Goal: Task Accomplishment & Management: Use online tool/utility

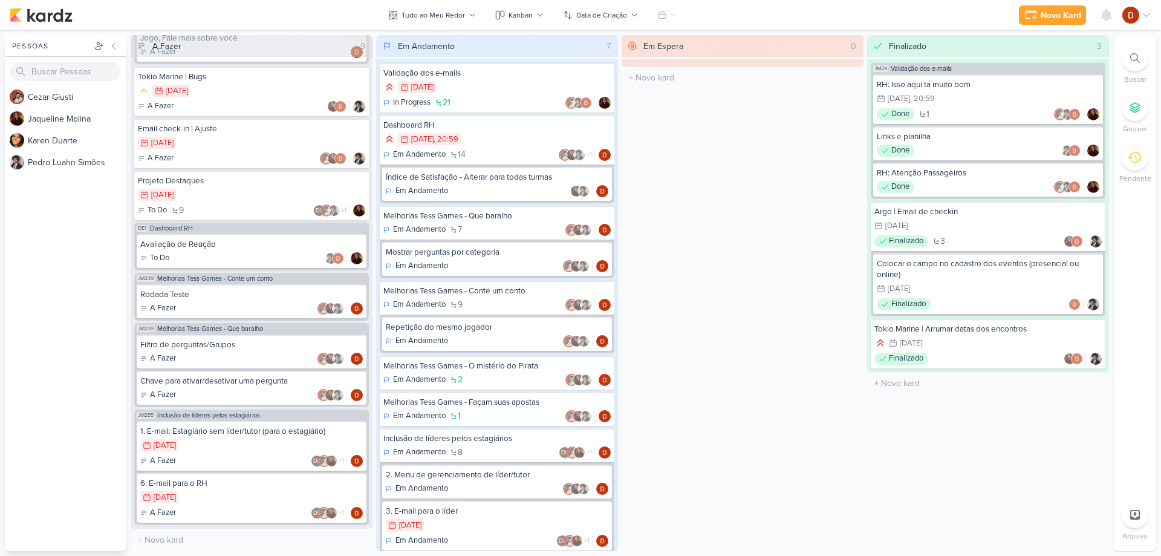
scroll to position [220, 0]
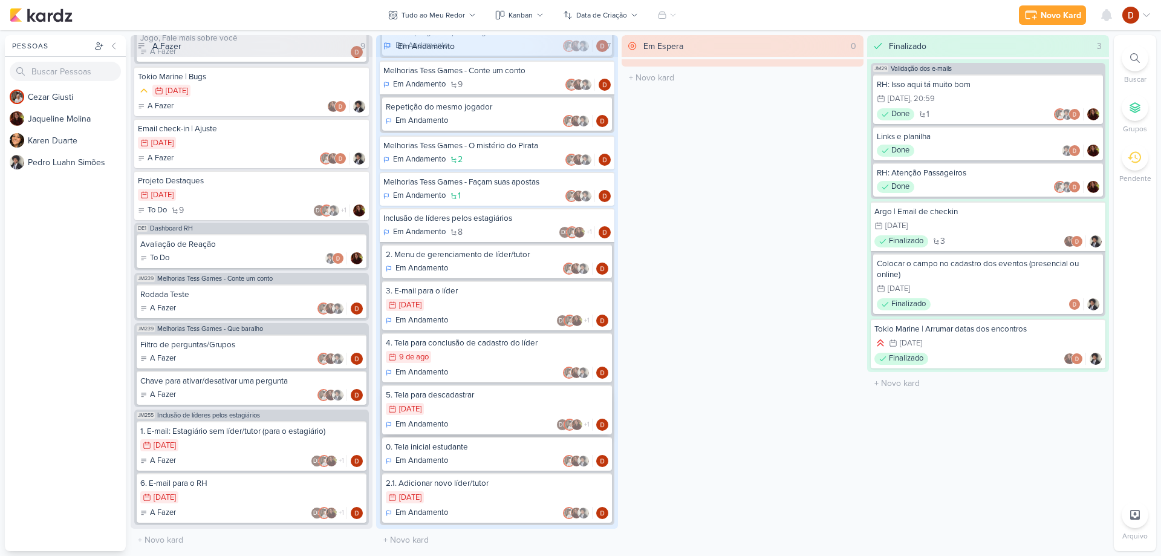
click at [488, 408] on div "1/8 1 de ago" at bounding box center [497, 409] width 222 height 13
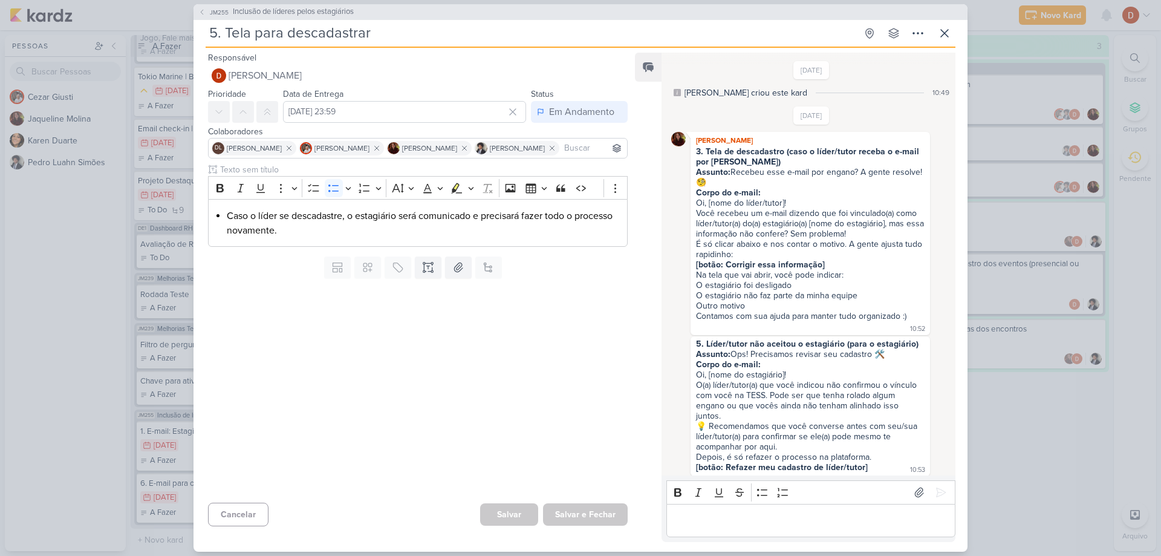
scroll to position [525, 0]
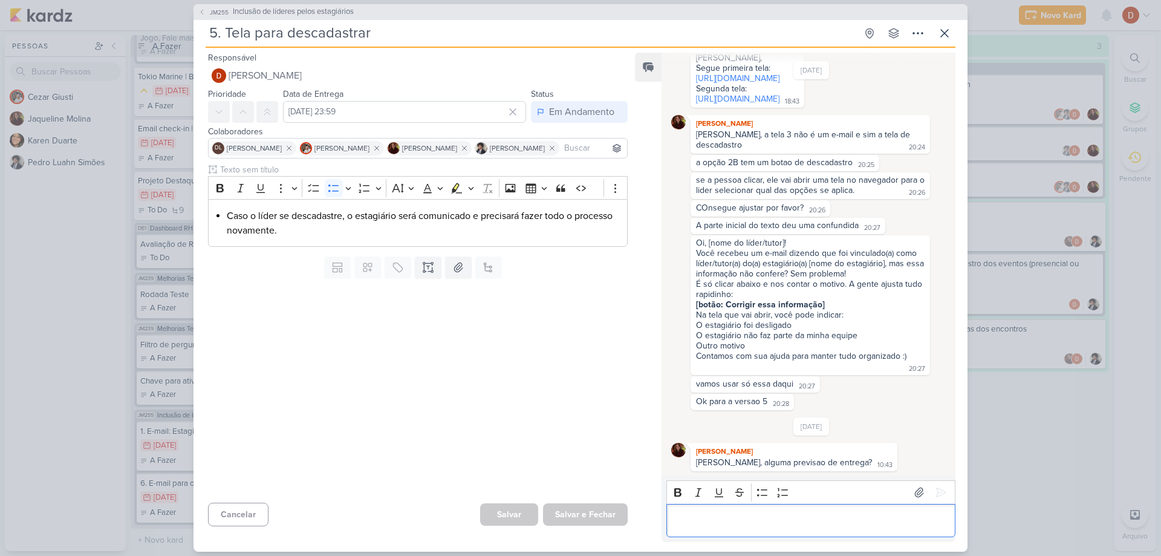
click at [745, 517] on p "Editor editing area: main" at bounding box center [810, 520] width 276 height 15
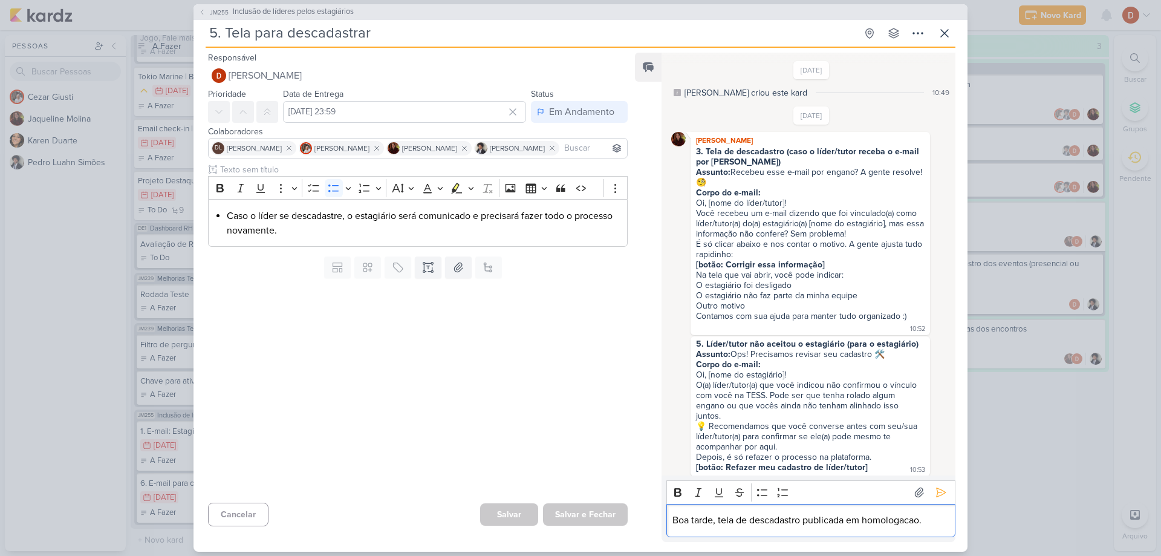
scroll to position [60, 0]
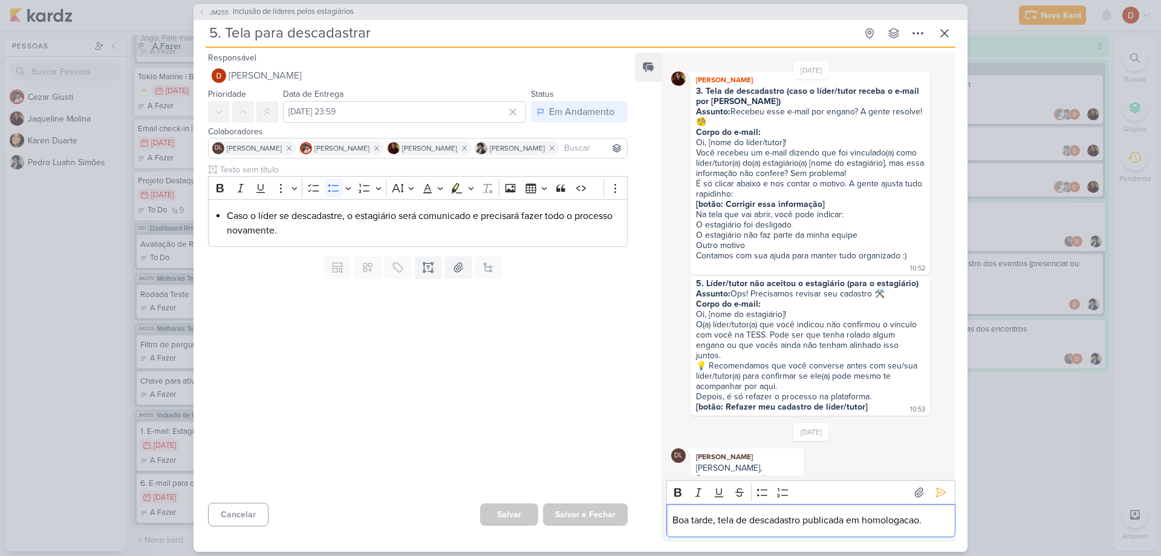
drag, startPoint x: 765, startPoint y: 523, endPoint x: 742, endPoint y: 525, distance: 23.6
click at [742, 525] on p "Boa tarde, tela de descadastro publicada em homologacao." at bounding box center [810, 520] width 276 height 15
click at [761, 90] on strong "3. Tela de descadastro (caso o líder/tutor receba o e-mail por [PERSON_NAME])" at bounding box center [809, 96] width 226 height 21
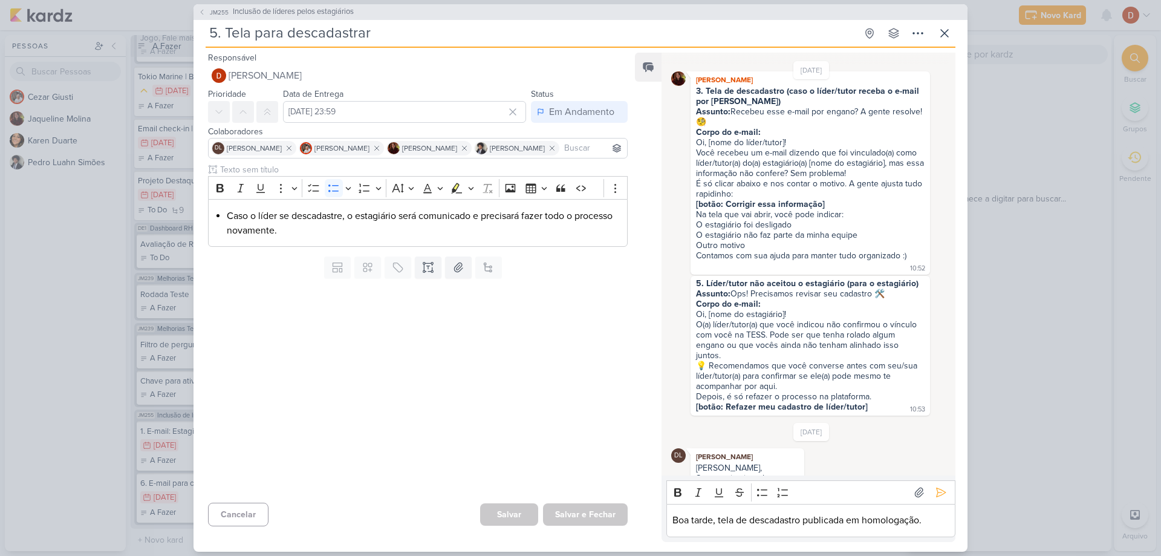
click at [761, 90] on strong "3. Tela de descadastro (caso o líder/tutor receba o e-mail por [PERSON_NAME])" at bounding box center [809, 96] width 226 height 21
copy strong "descadastro"
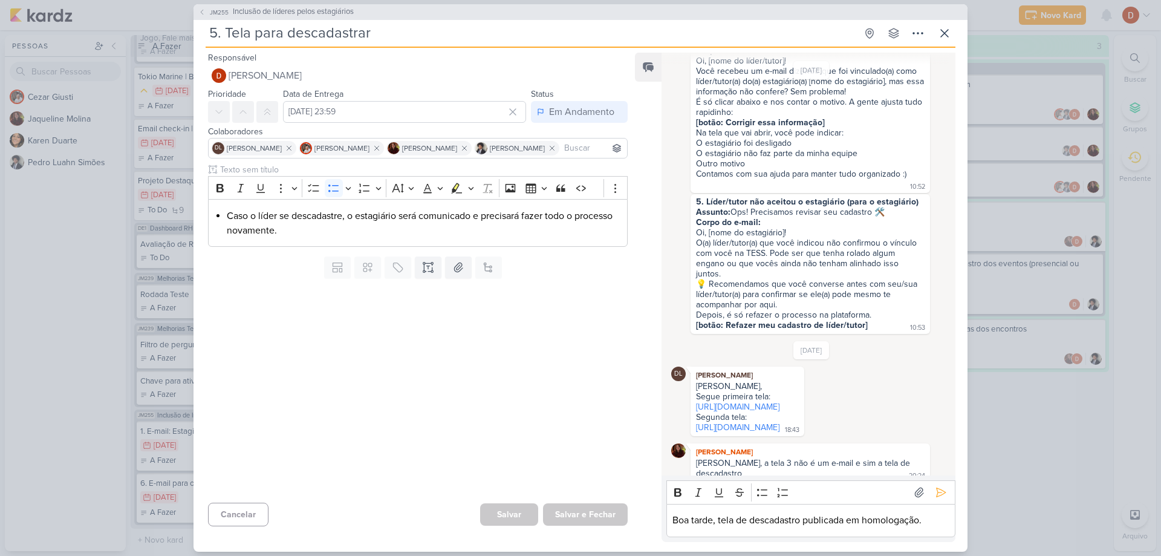
scroll to position [302, 0]
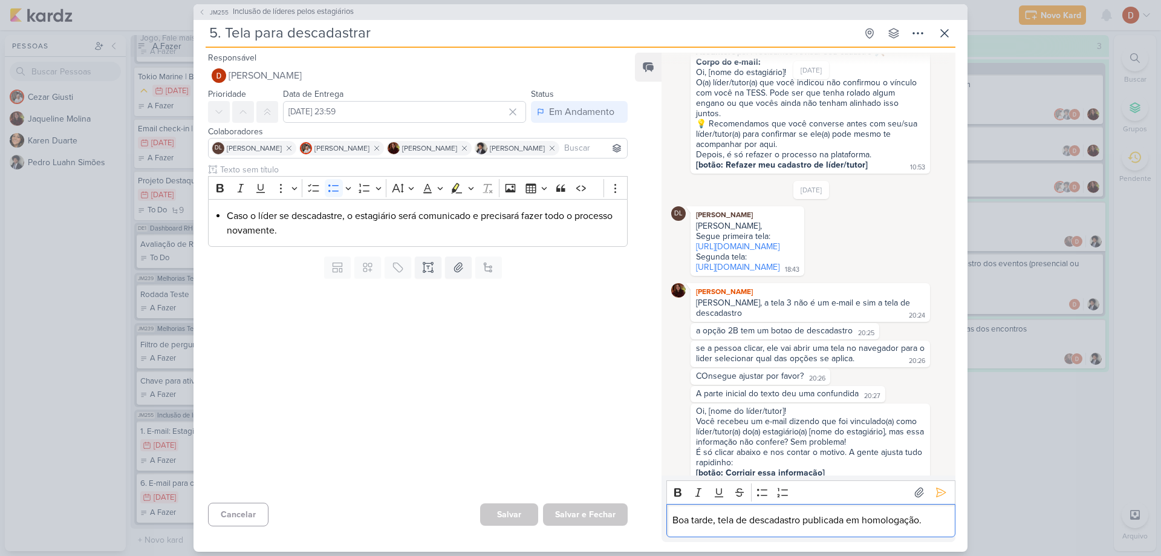
click at [718, 519] on p "Boa tarde, tela de descadastro publicada em homologação." at bounding box center [810, 520] width 276 height 15
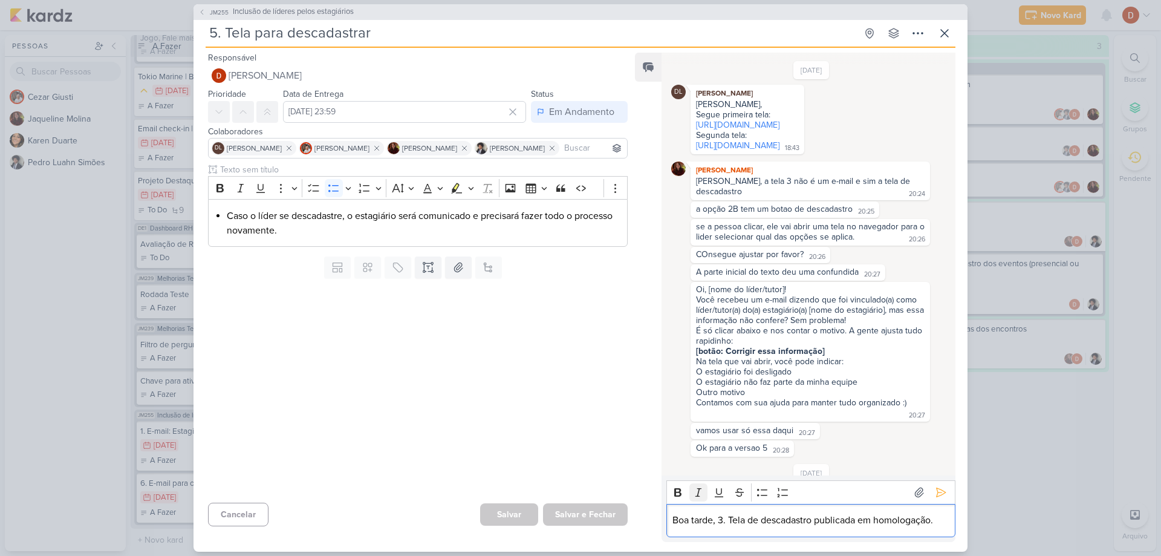
scroll to position [525, 0]
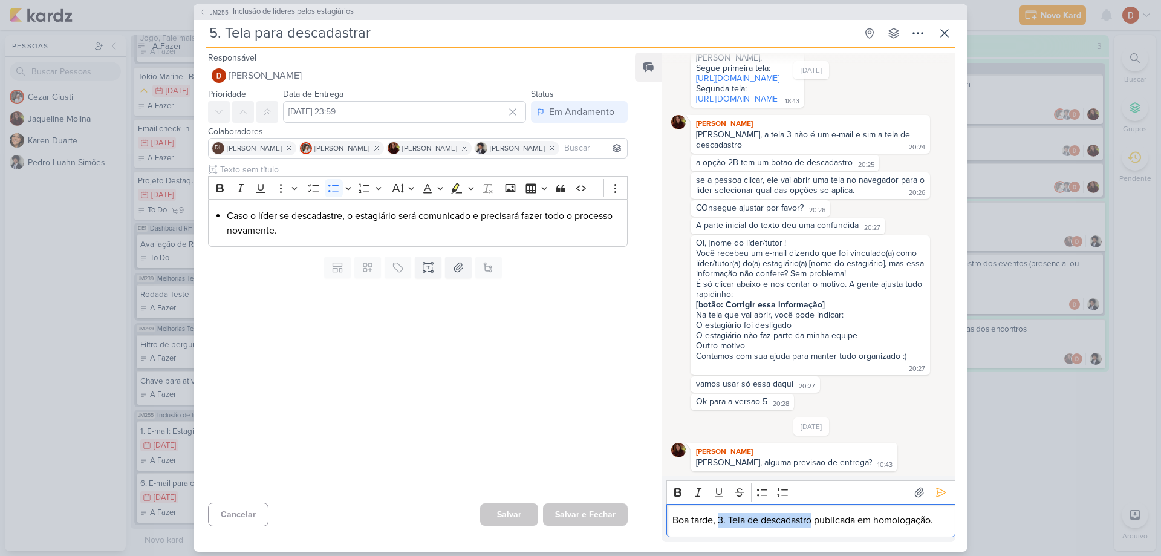
drag, startPoint x: 719, startPoint y: 521, endPoint x: 813, endPoint y: 520, distance: 93.1
click at [813, 520] on p "Boa tarde, 3. Tela de descadastro publicada em homologação." at bounding box center [810, 520] width 276 height 15
click at [675, 498] on icon "Editor toolbar" at bounding box center [678, 492] width 12 height 12
click at [758, 524] on strong "3. Tela de descadastro" at bounding box center [763, 520] width 97 height 12
click at [869, 526] on p "Boa tarde, 3. Tela de descadastro publicada em homologação." at bounding box center [810, 520] width 276 height 15
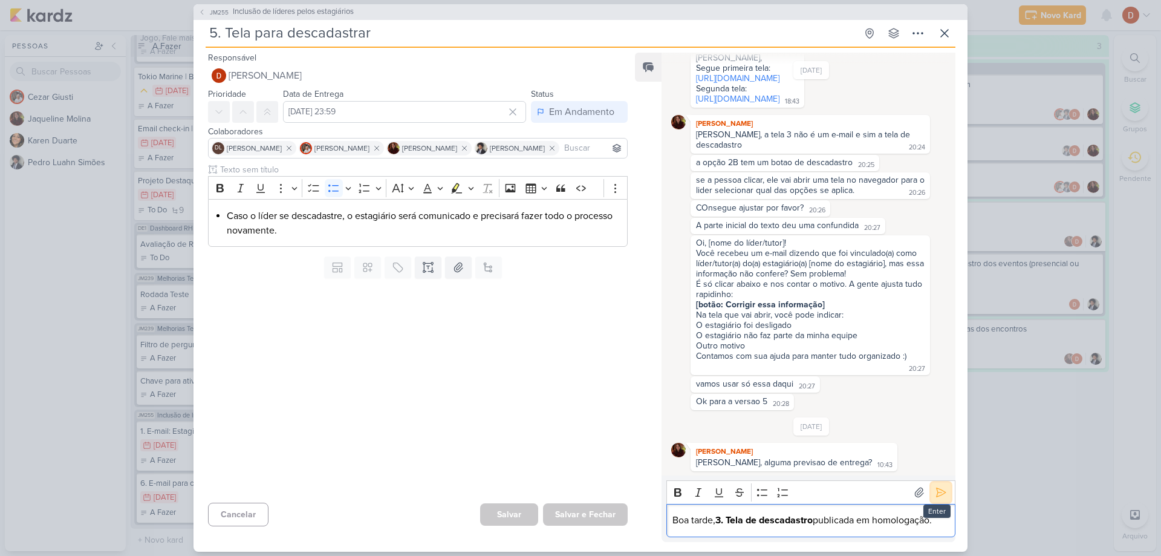
click at [936, 493] on icon at bounding box center [941, 492] width 12 height 12
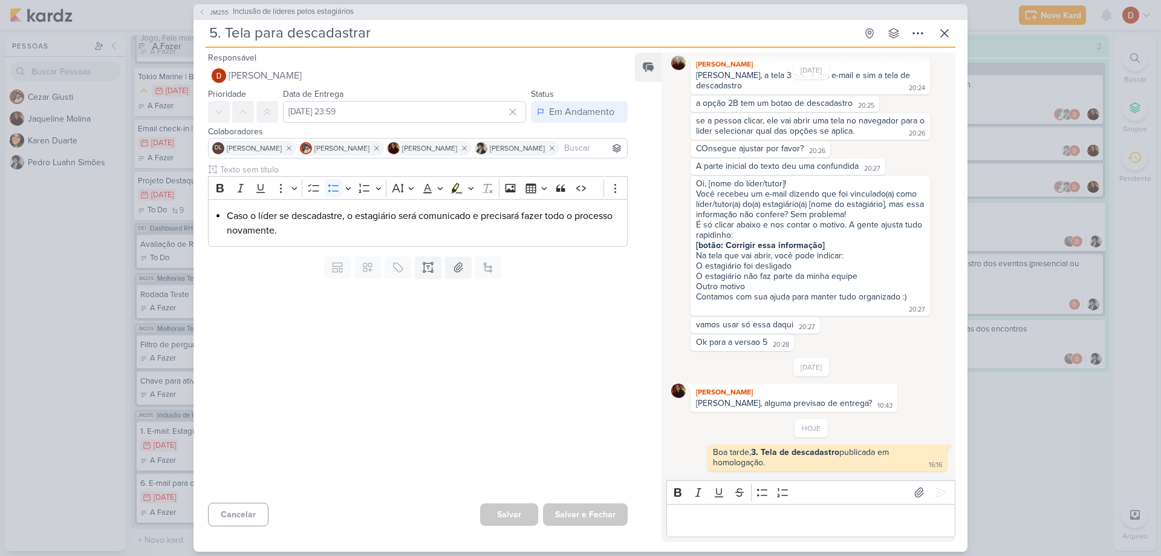
scroll to position [585, 0]
click at [946, 24] on button at bounding box center [944, 33] width 22 height 22
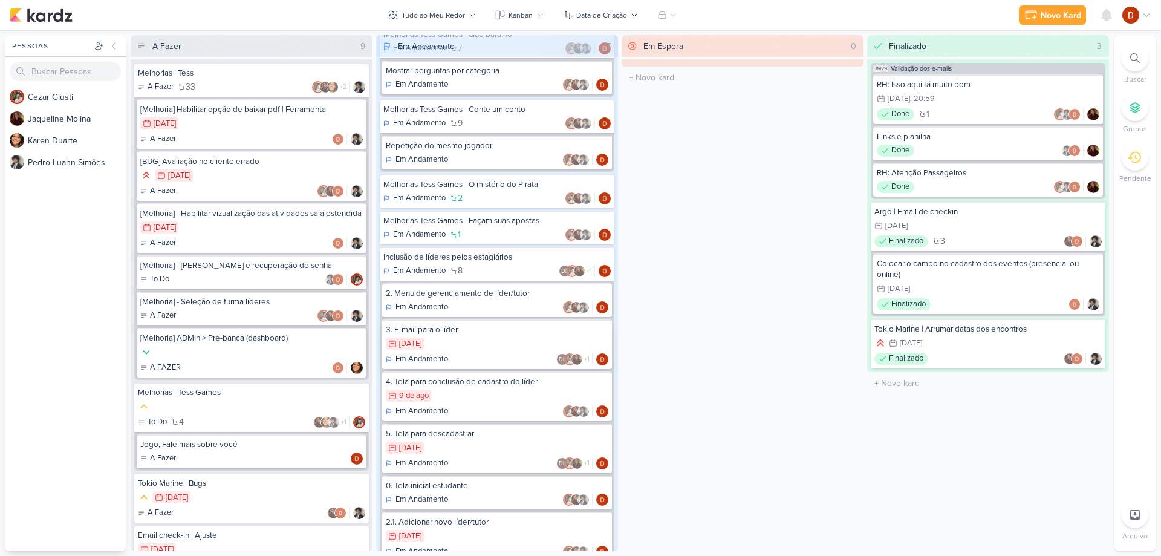
scroll to position [220, 0]
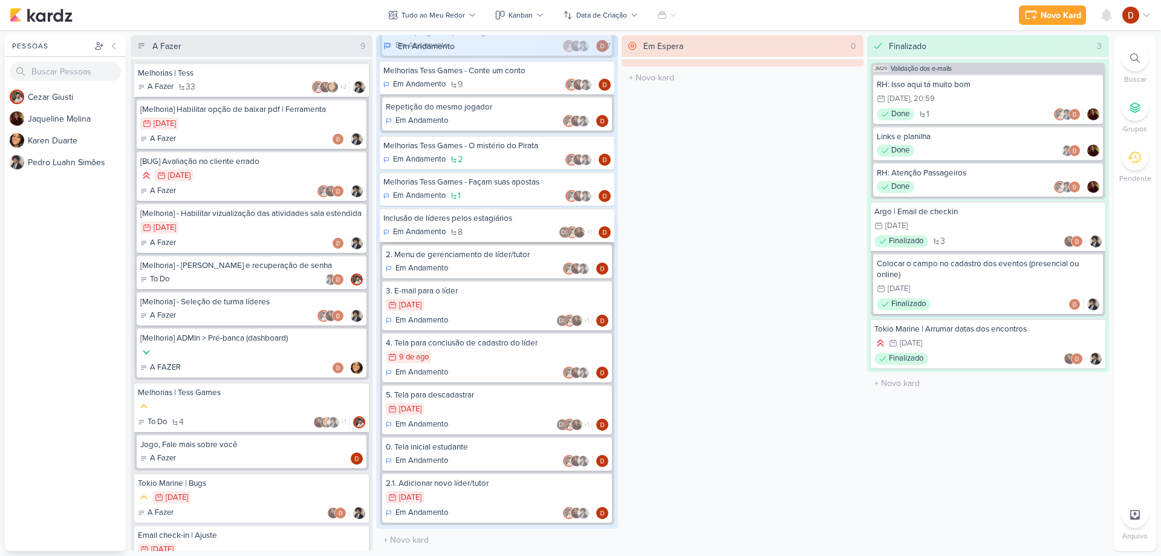
click at [476, 219] on div "Inclusão de líderes pelos estagiários" at bounding box center [496, 218] width 227 height 11
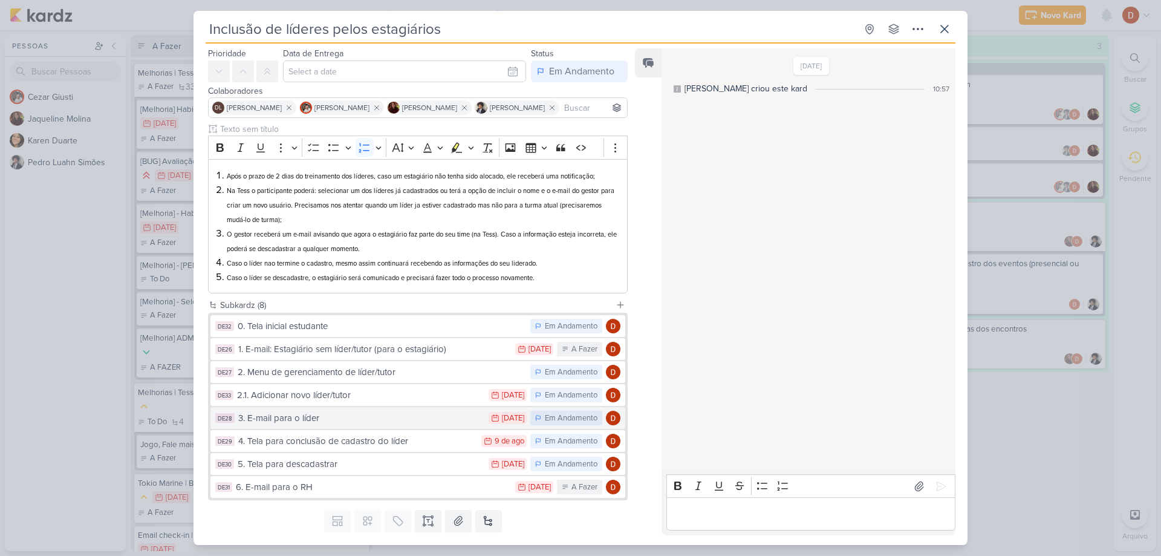
scroll to position [60, 0]
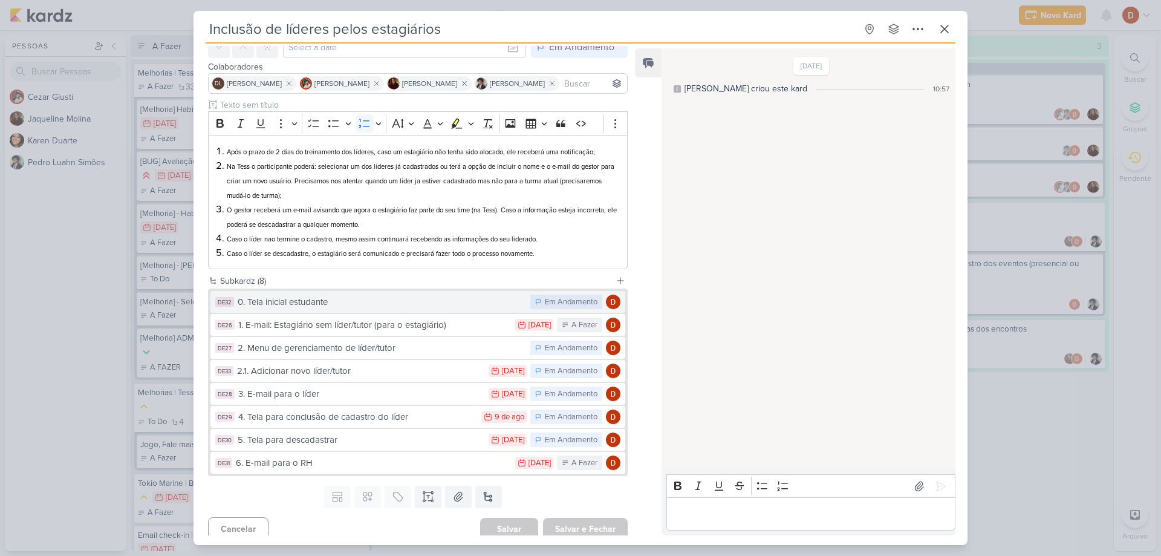
click at [491, 302] on div "0. Tela inicial estudante" at bounding box center [381, 302] width 287 height 14
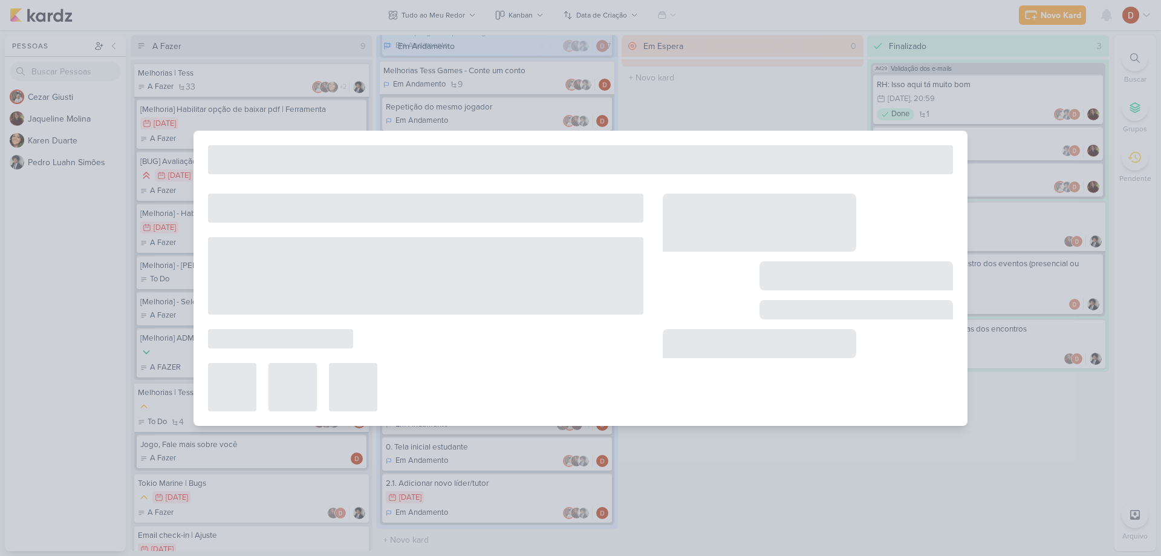
type input "0. Tela inicial estudante"
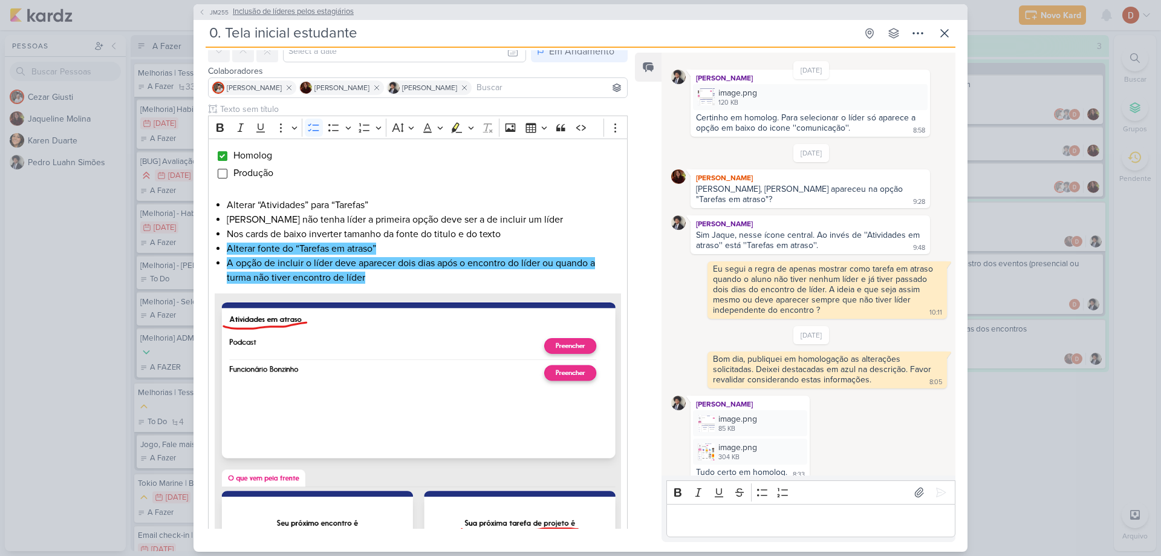
click at [201, 15] on icon at bounding box center [201, 11] width 7 height 7
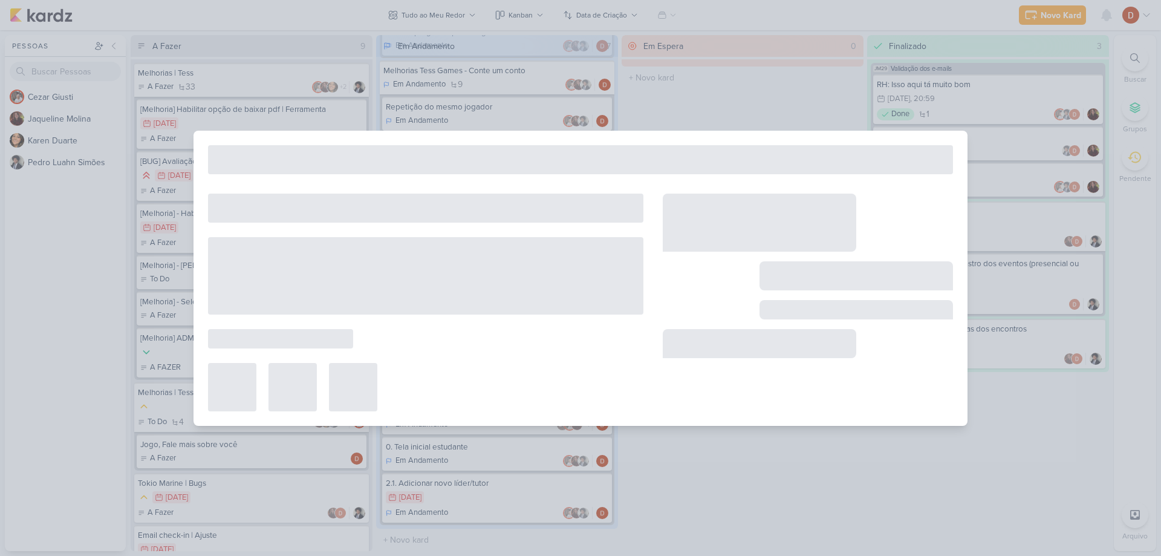
type input "Inclusão de líderes pelos estagiários"
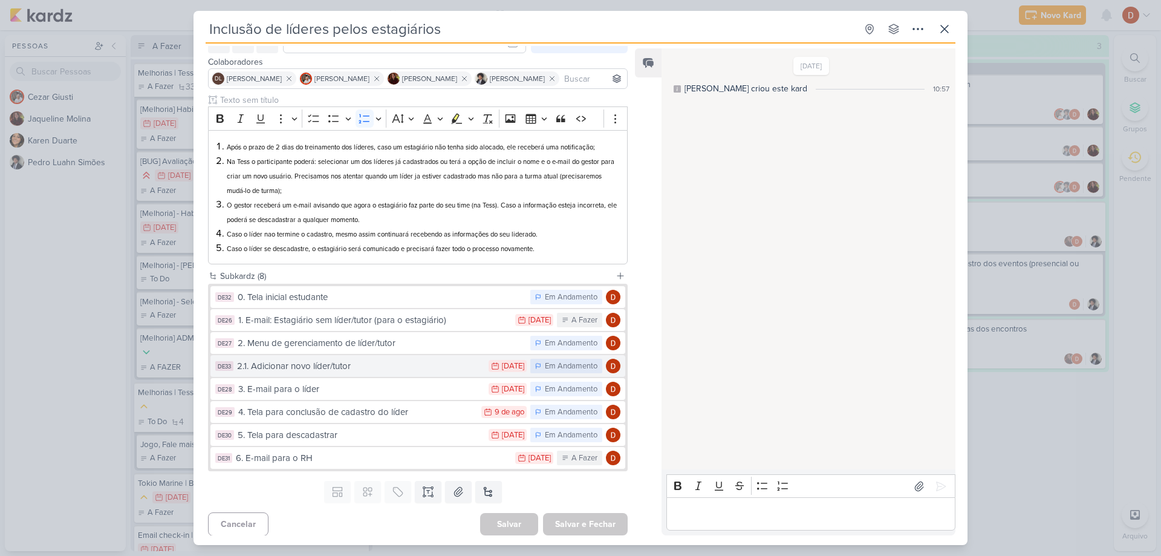
scroll to position [68, 0]
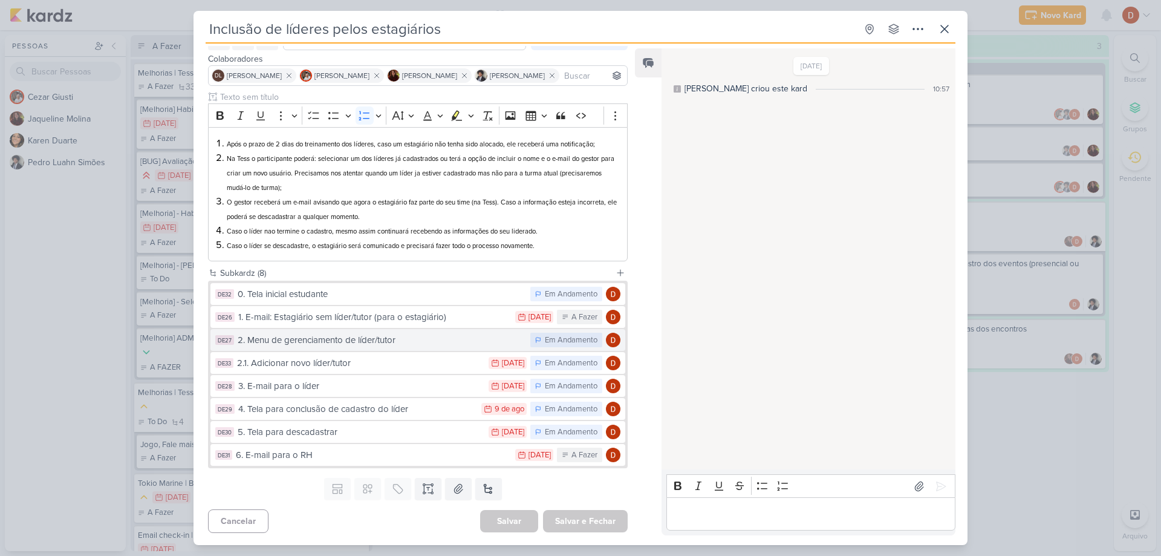
click at [367, 343] on div "2. Menu de gerenciamento de líder/tutor" at bounding box center [381, 340] width 287 height 14
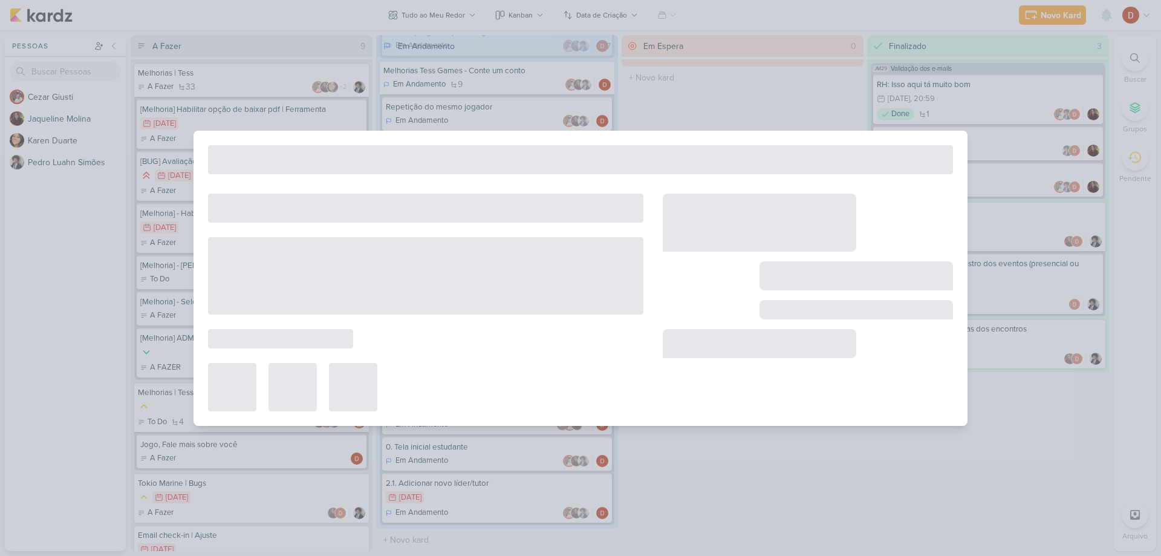
type input "2. Menu de gerenciamento de líder/tutor"
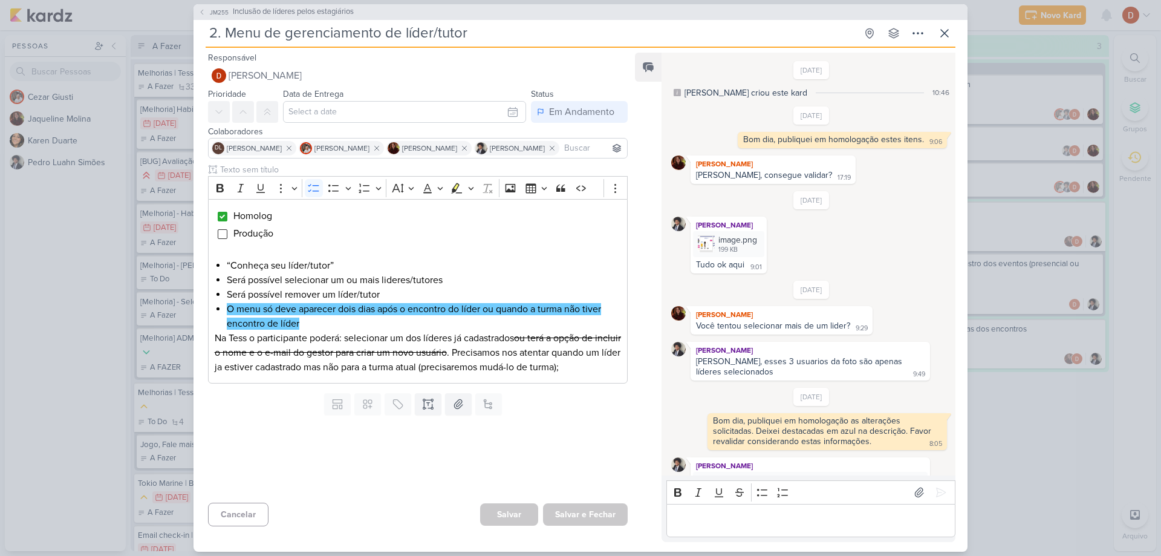
scroll to position [53, 0]
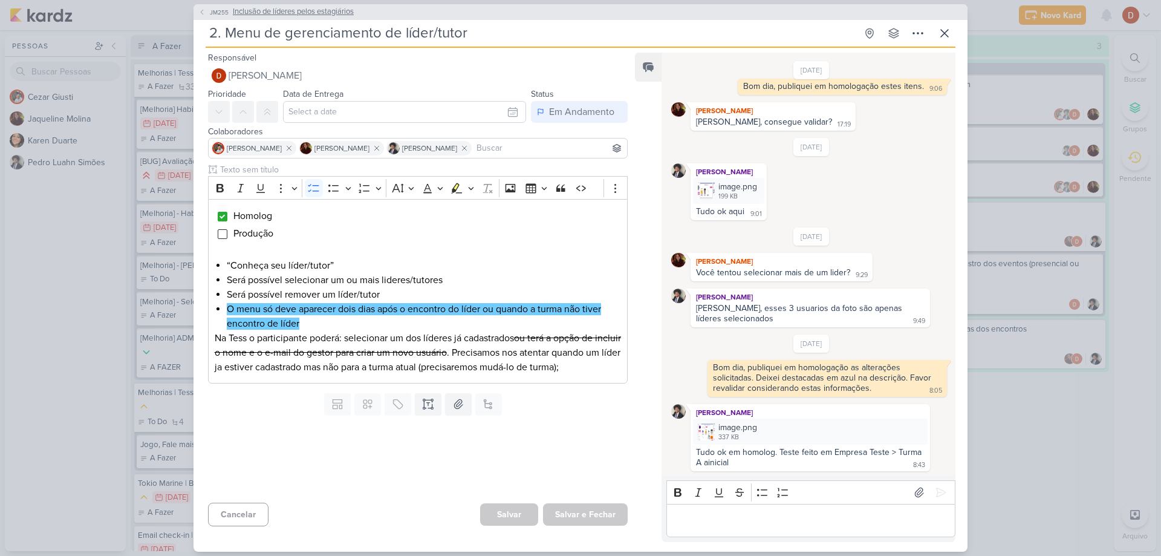
click at [203, 13] on icon at bounding box center [201, 11] width 7 height 7
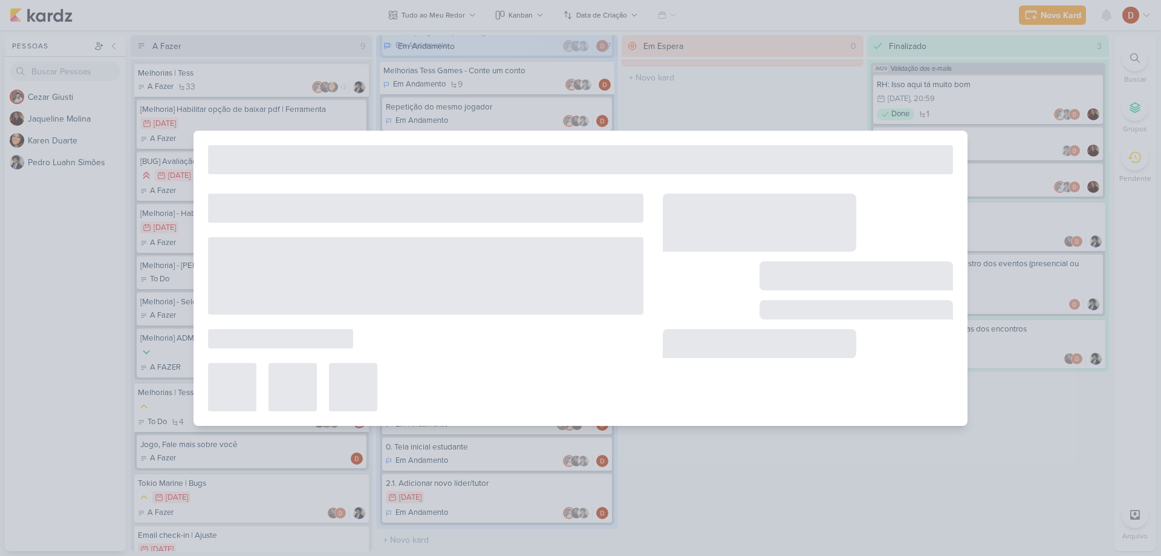
type input "Inclusão de líderes pelos estagiários"
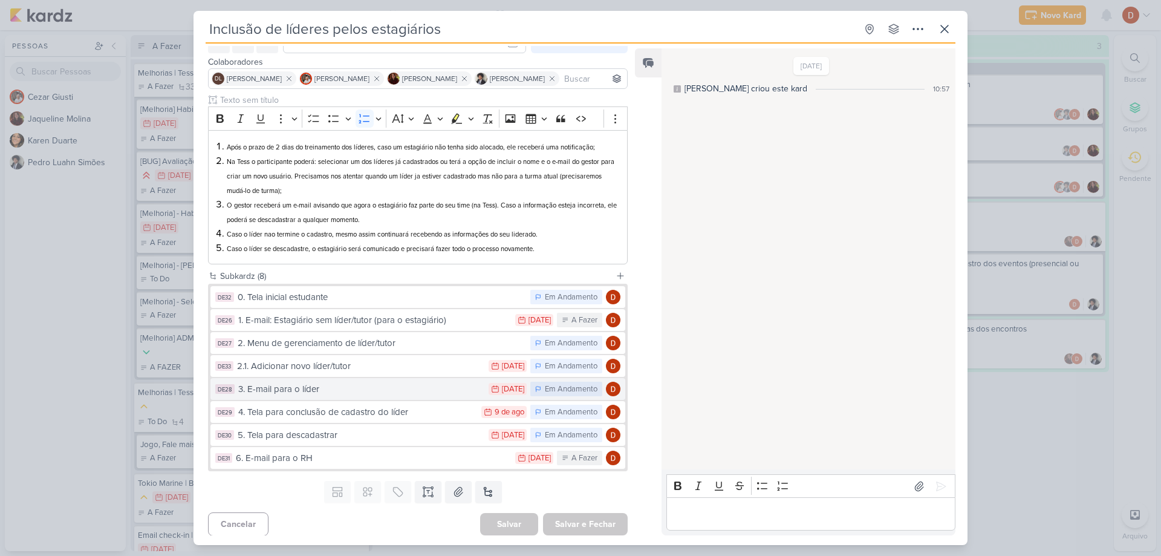
scroll to position [68, 0]
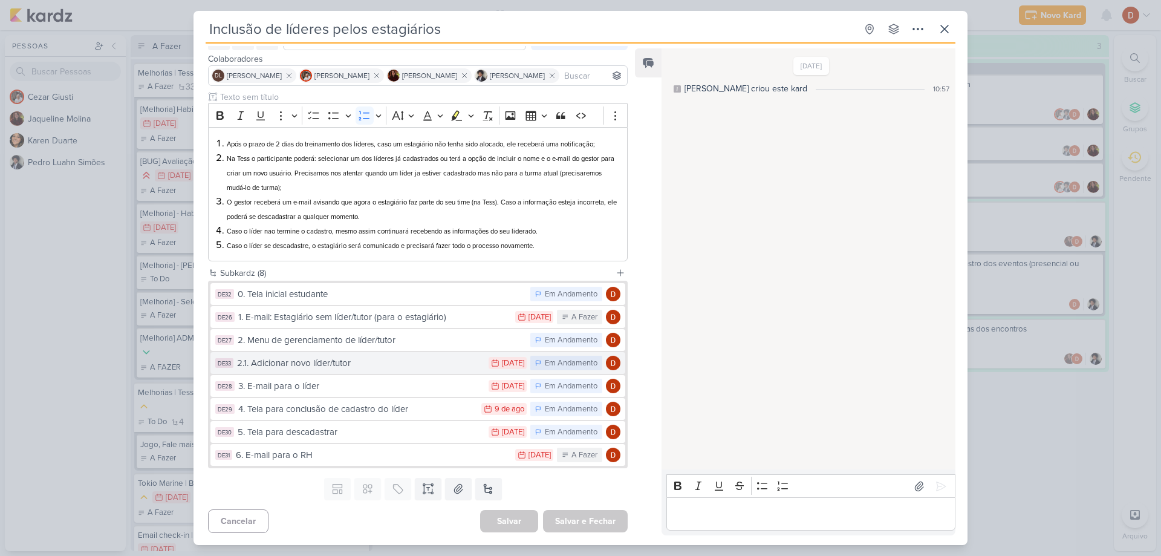
click at [361, 357] on div "2.1. Adicionar novo líder/tutor" at bounding box center [359, 363] width 245 height 14
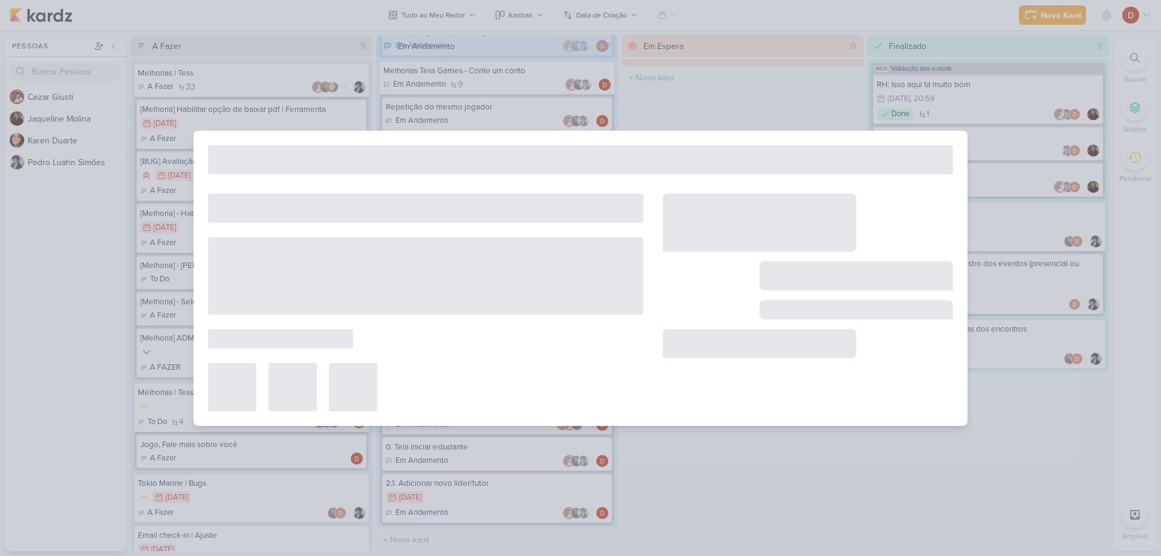
type input "2.1. Adicionar novo líder/tutor"
type input "[DATE] 23:59"
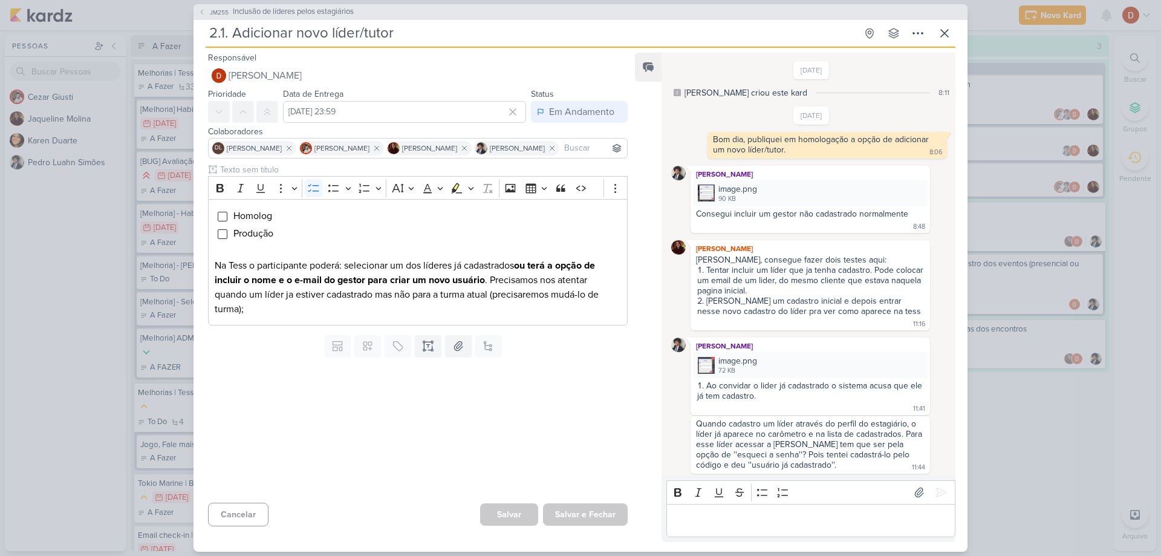
scroll to position [554, 0]
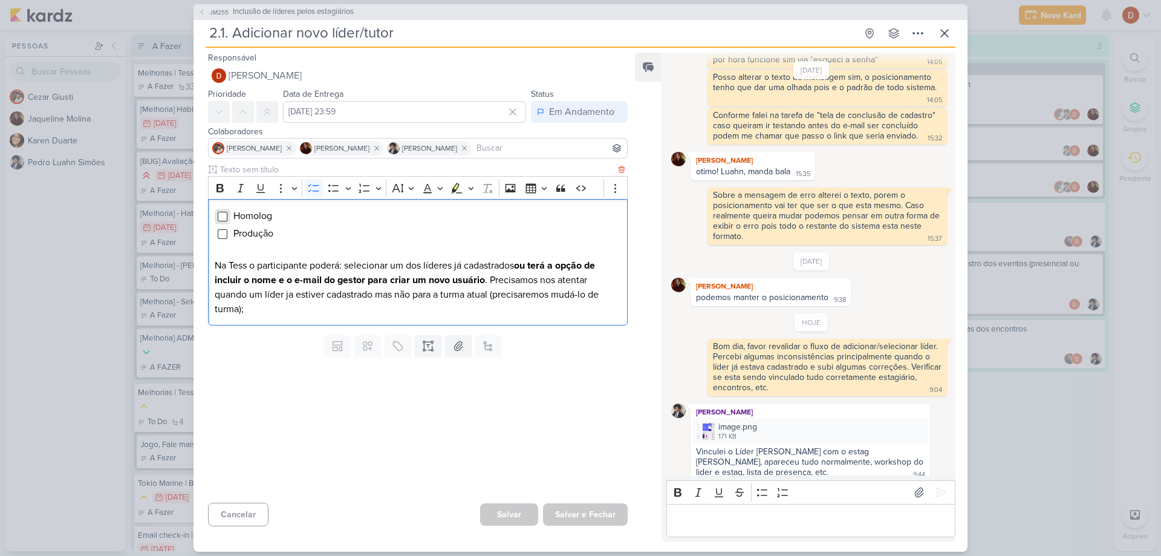
click at [219, 217] on input "Editor editing area: main" at bounding box center [223, 217] width 10 height 10
click at [527, 520] on button "Salvar" at bounding box center [509, 514] width 58 height 24
click at [206, 8] on button "JM255 Inclusão de líderes pelos estagiários" at bounding box center [275, 12] width 155 height 12
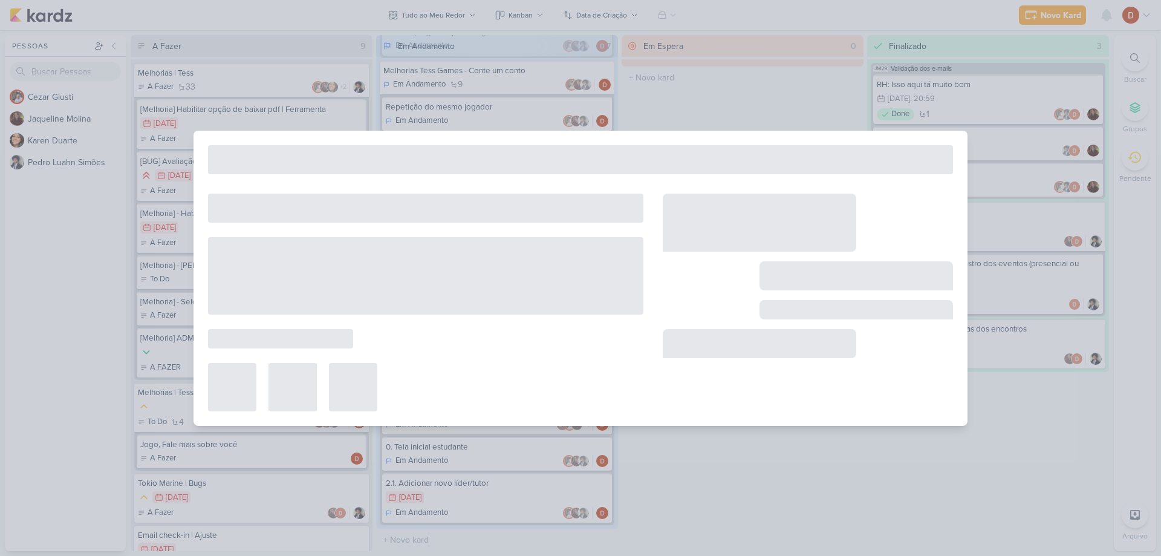
type input "Inclusão de líderes pelos estagiários"
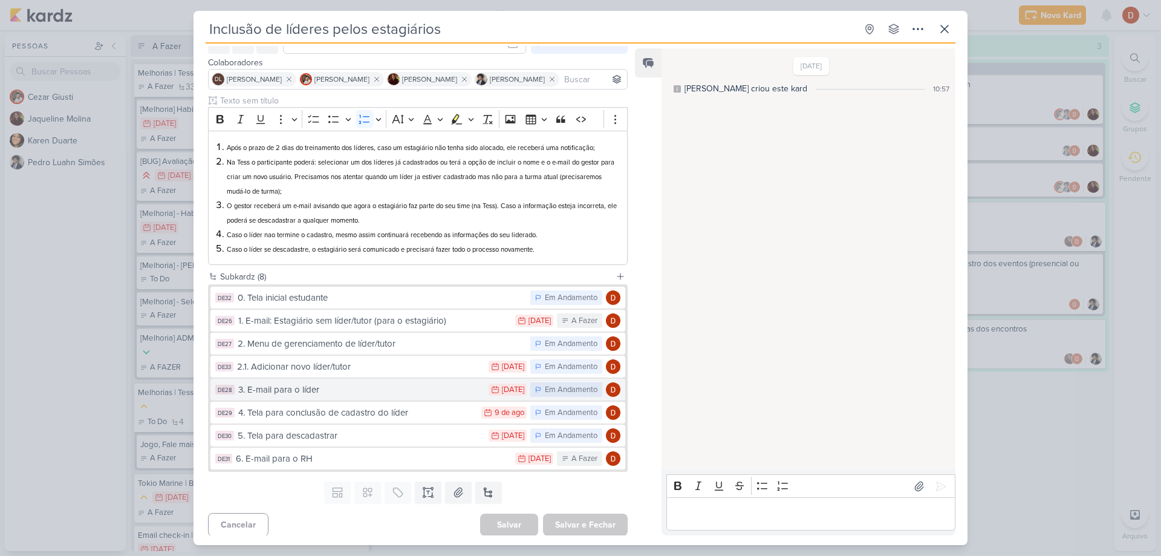
scroll to position [68, 0]
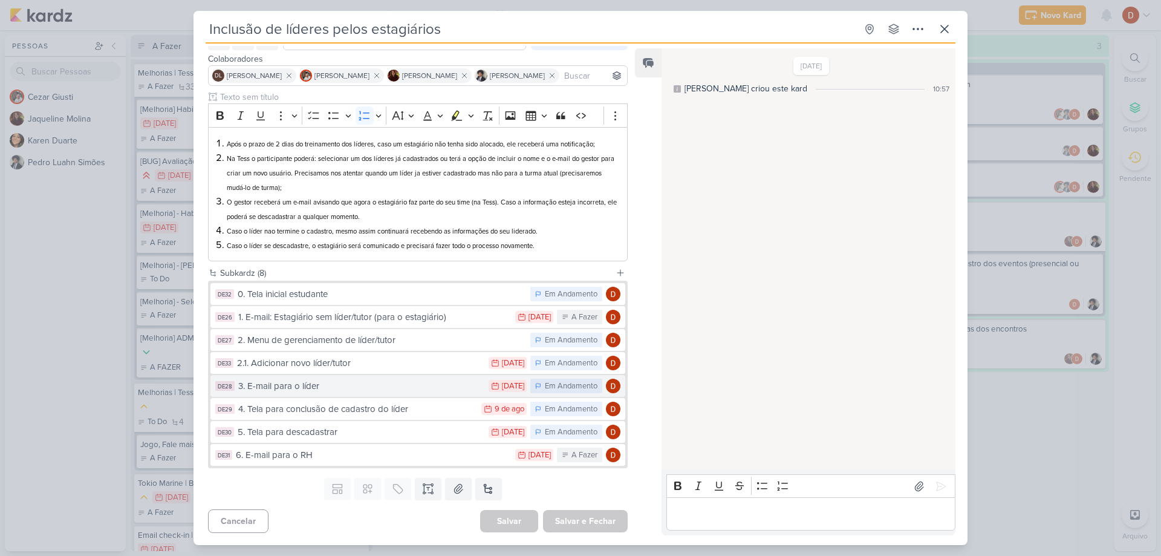
click at [292, 384] on div "3. E-mail para o líder" at bounding box center [360, 386] width 244 height 14
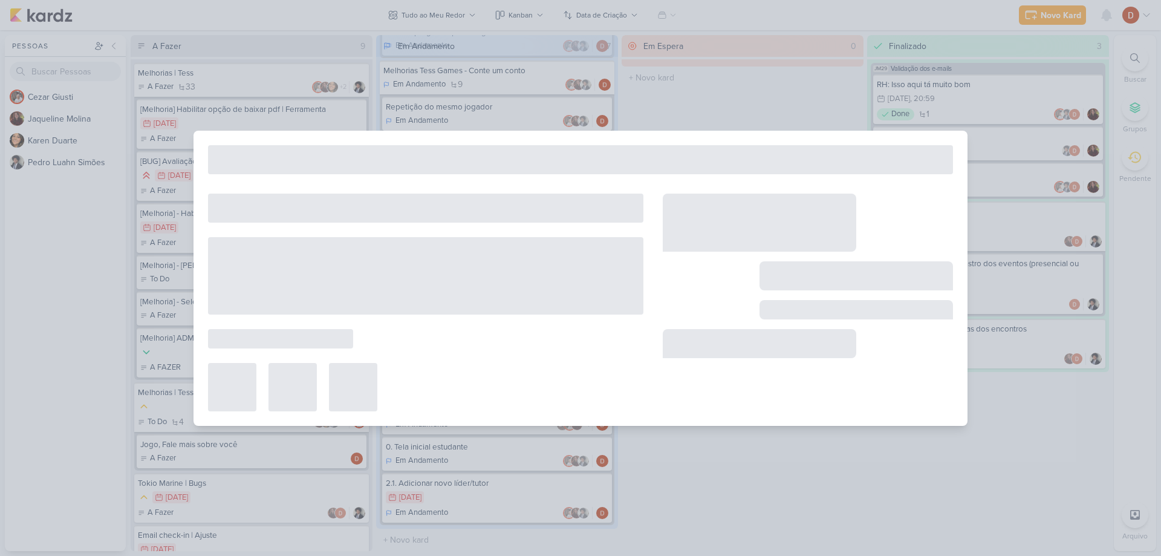
type input "3. E-mail para o líder"
type input "[DATE] 23:59"
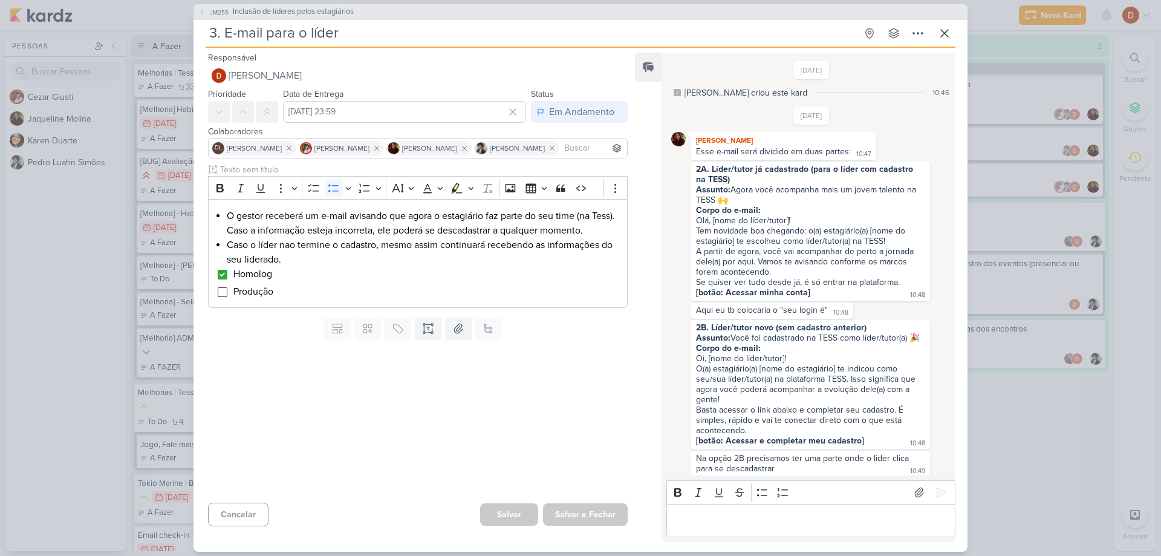
scroll to position [466, 0]
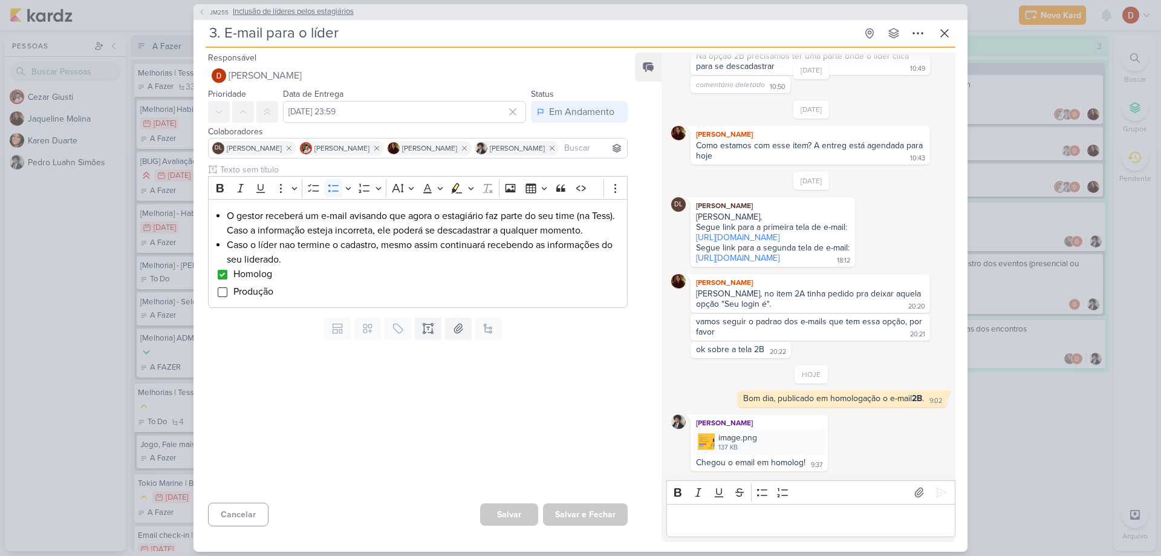
click at [209, 16] on span "JM255" at bounding box center [219, 12] width 22 height 9
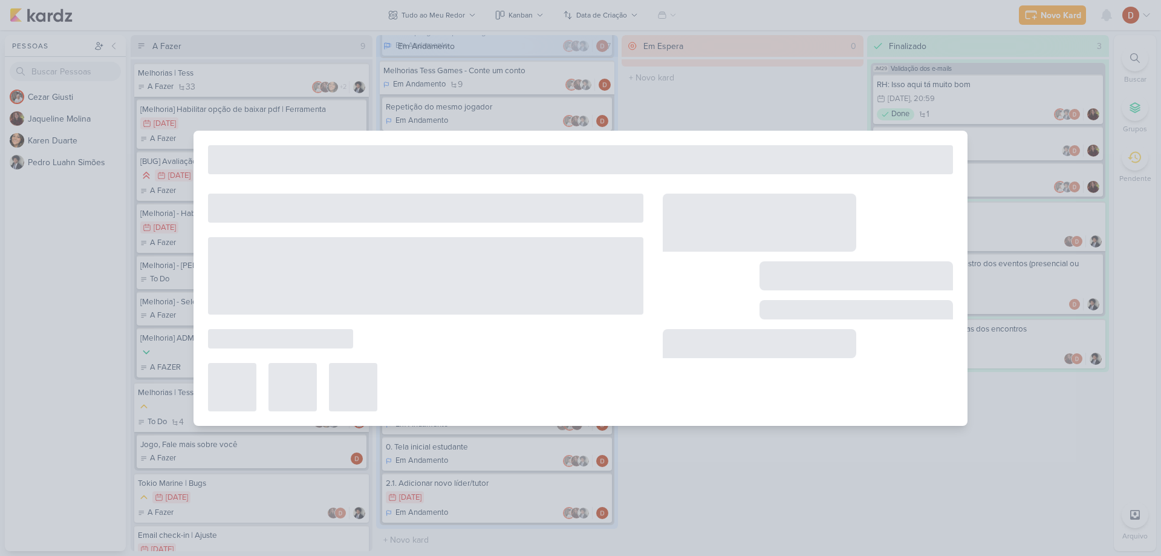
type input "Inclusão de líderes pelos estagiários"
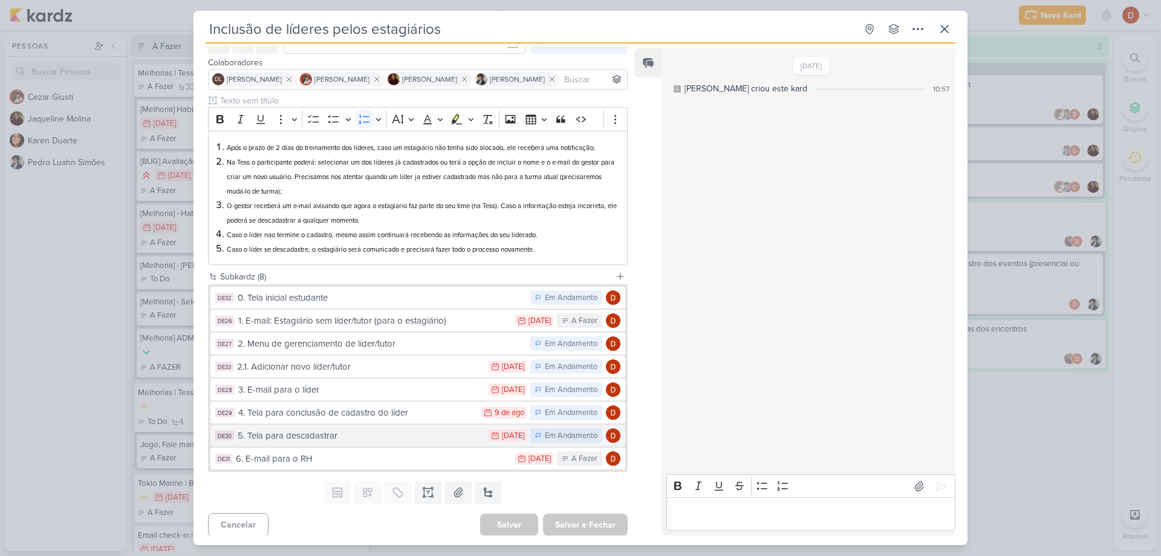
scroll to position [68, 0]
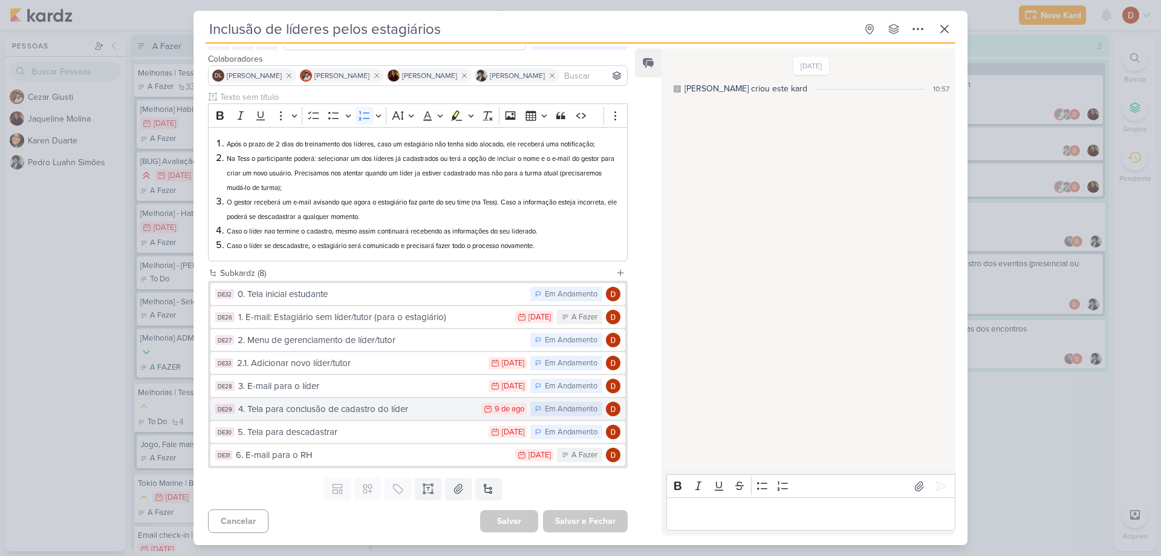
click at [333, 406] on div "4. Tela para conclusão de cadastro do líder" at bounding box center [356, 409] width 237 height 14
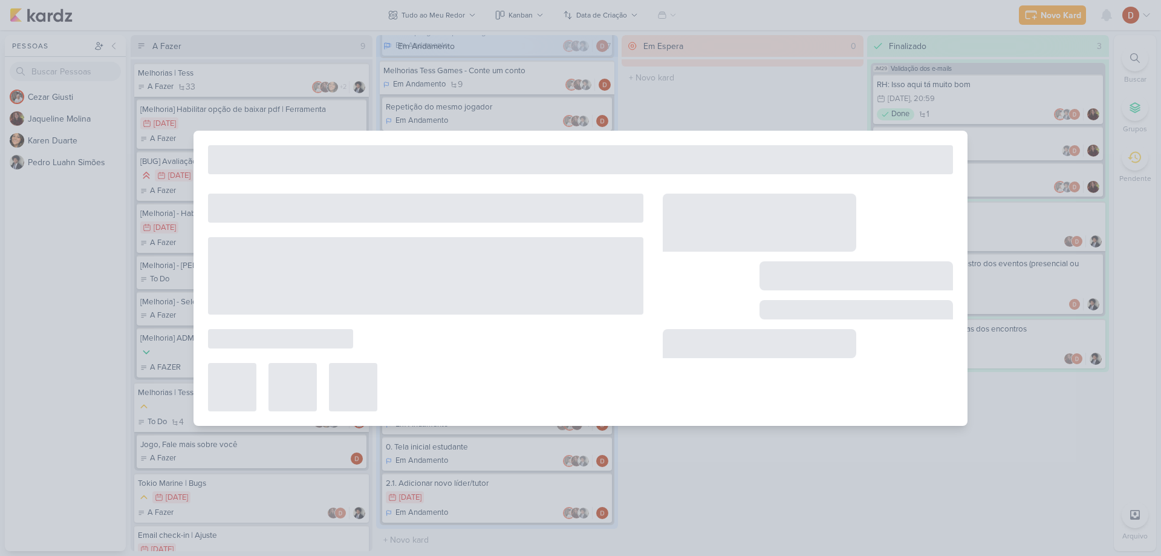
type input "4. Tela para conclusão de cadastro do líder"
type input "[DATE] 23:59"
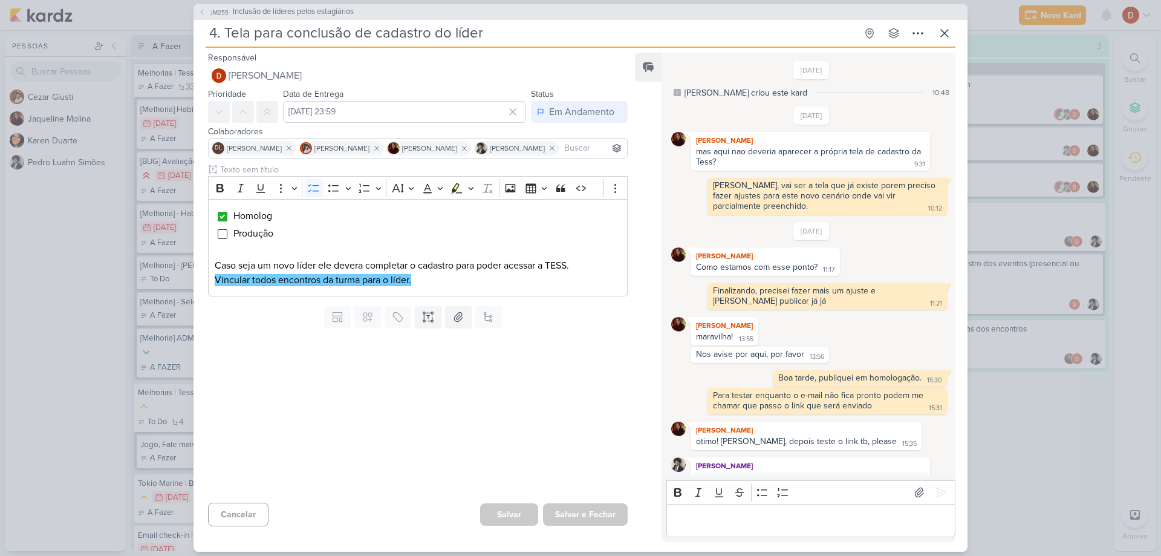
scroll to position [385, 0]
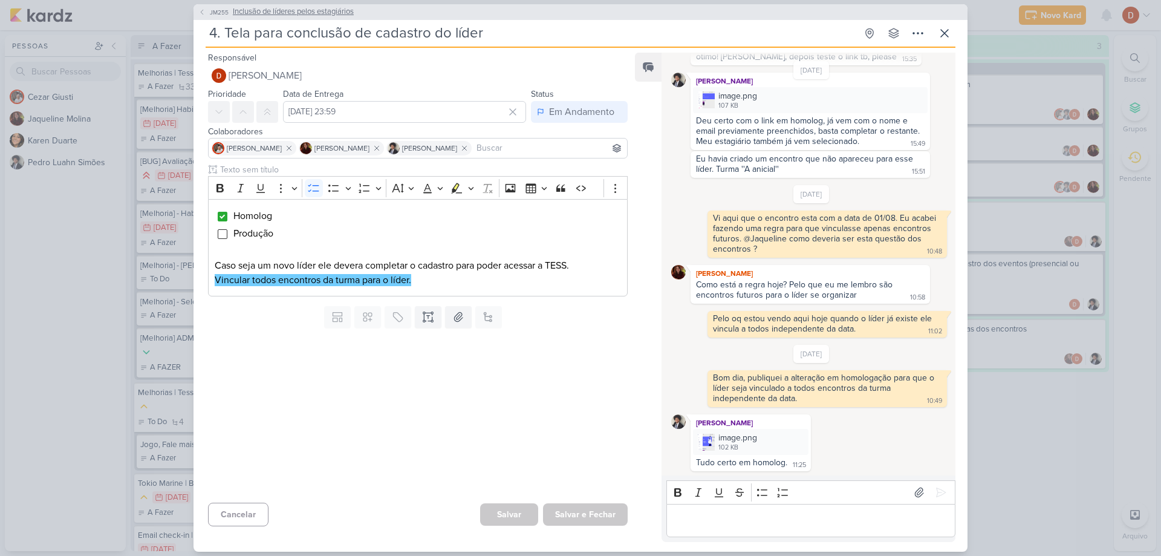
click at [215, 8] on span "JM255" at bounding box center [219, 12] width 22 height 9
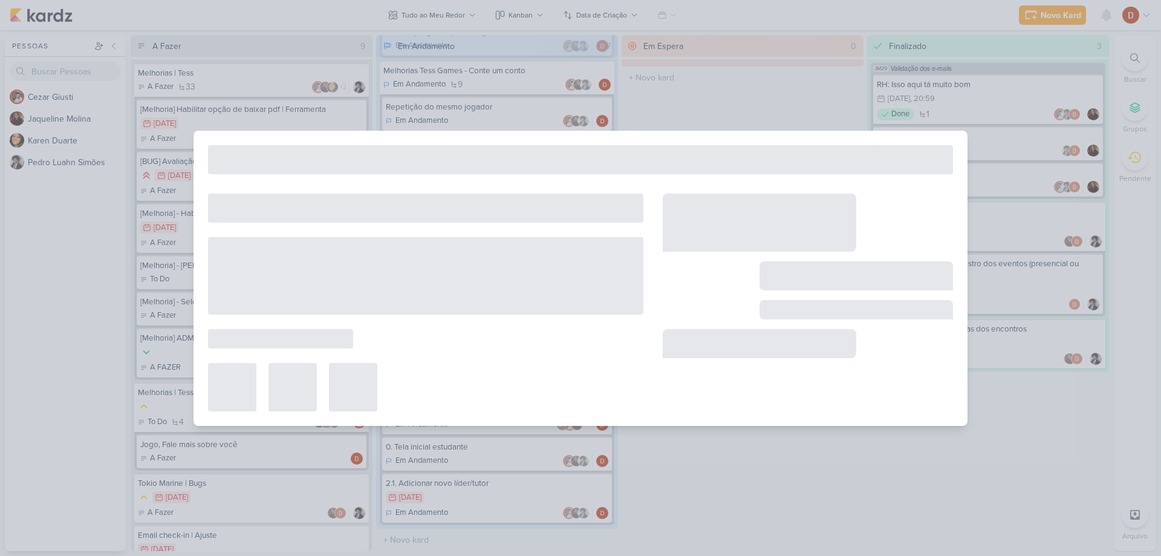
type input "Inclusão de líderes pelos estagiários"
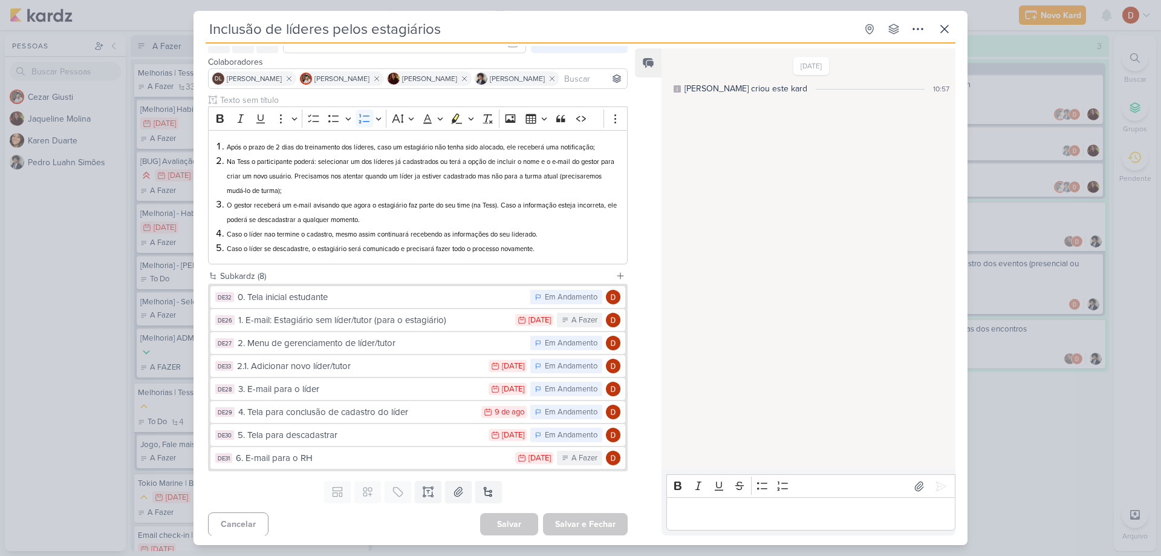
scroll to position [68, 0]
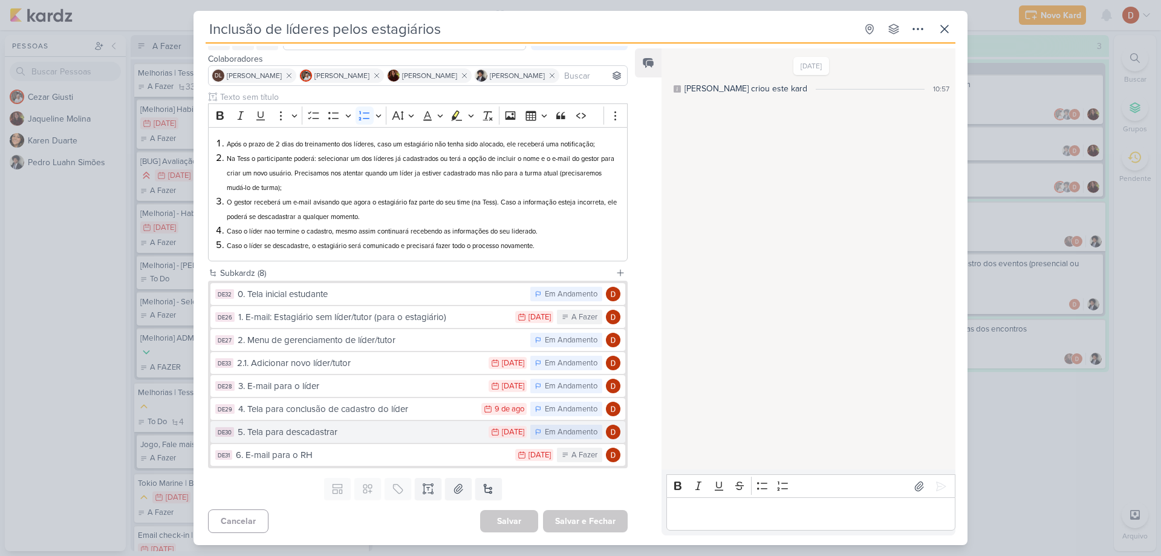
click at [332, 429] on div "5. Tela para descadastrar" at bounding box center [360, 432] width 245 height 14
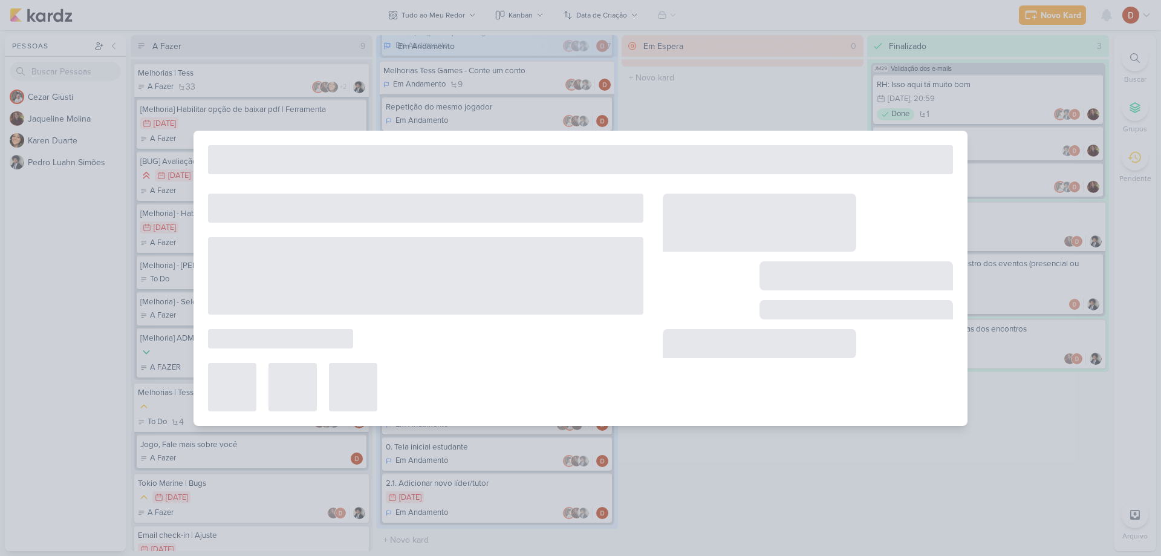
type input "5. Tela para descadastrar"
type input "[DATE] 23:59"
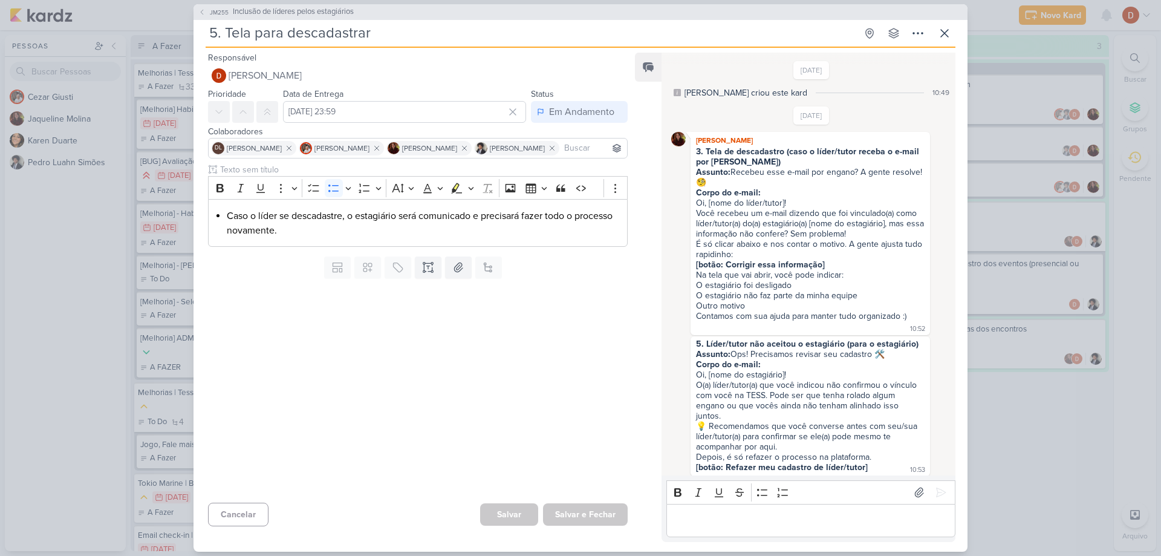
scroll to position [585, 0]
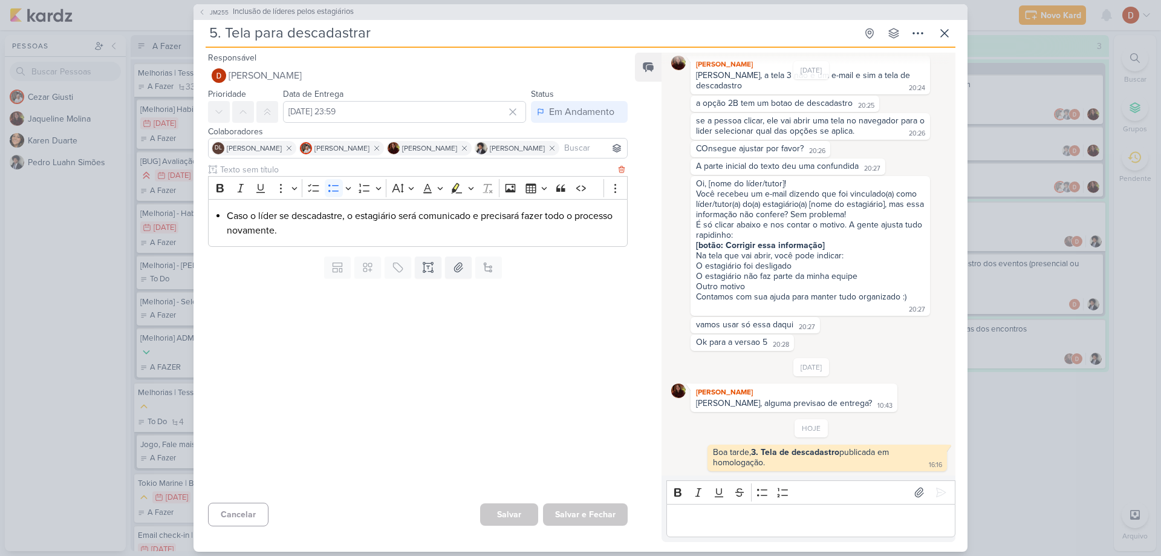
click at [335, 233] on li "Caso o líder se descadastre, o estagiário será comunicado e precisará fazer tod…" at bounding box center [424, 223] width 394 height 29
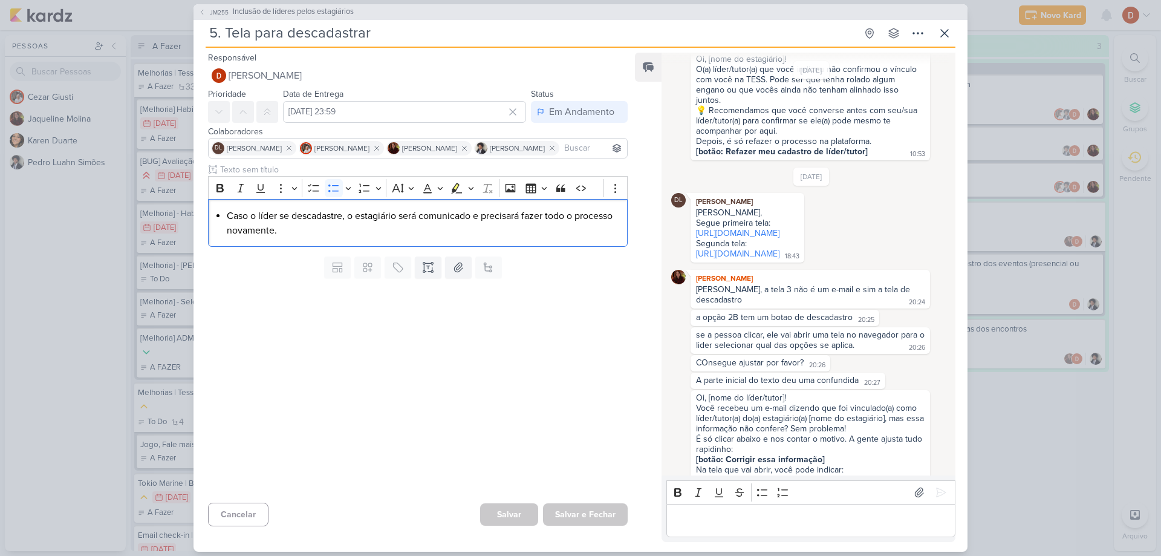
scroll to position [282, 0]
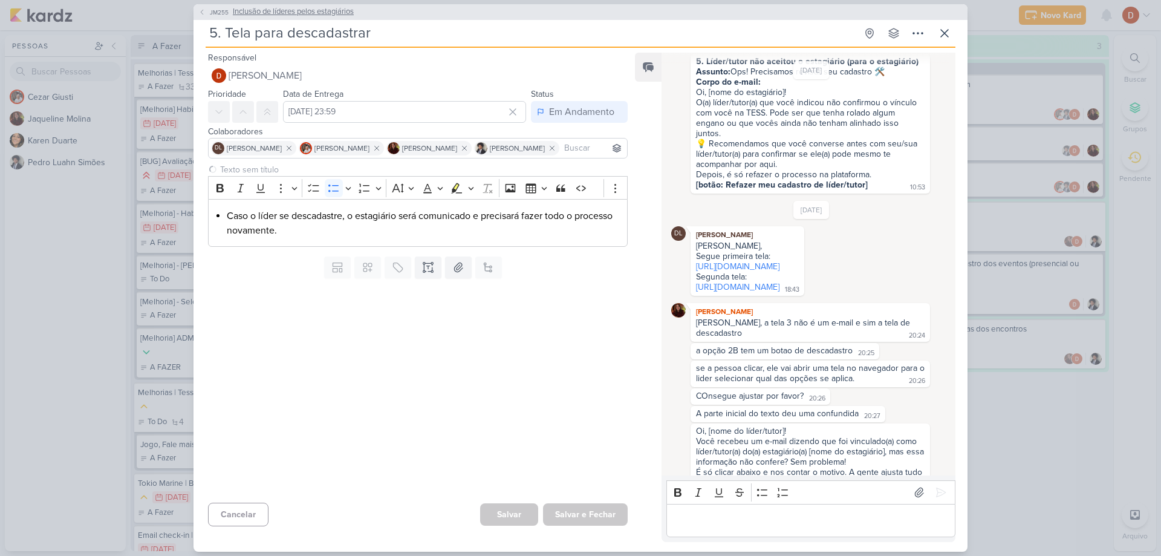
click at [207, 16] on button "JM255 Inclusão de líderes pelos estagiários" at bounding box center [275, 12] width 155 height 12
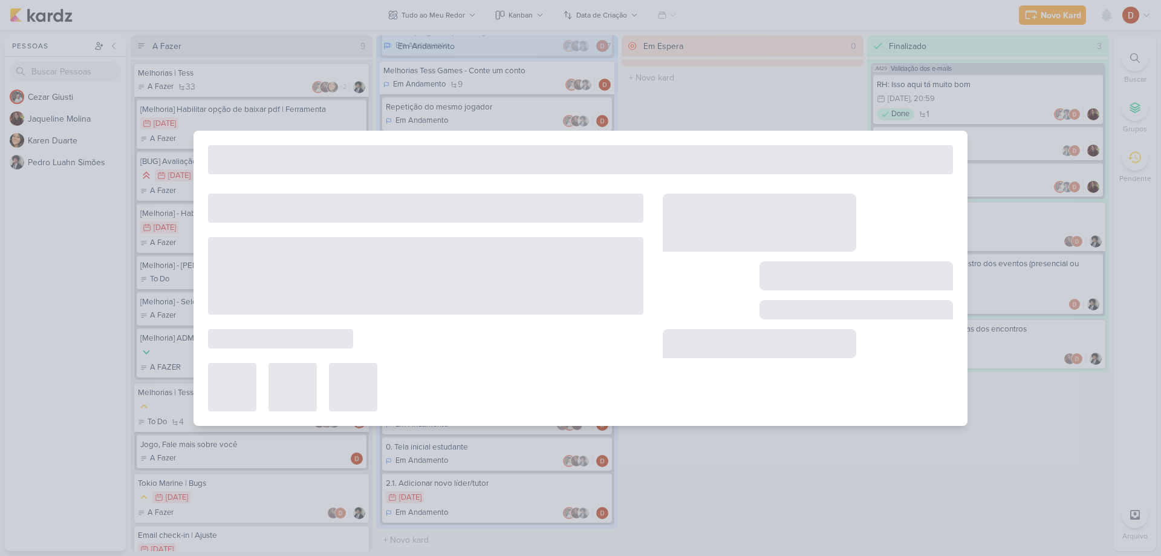
type input "Inclusão de líderes pelos estagiários"
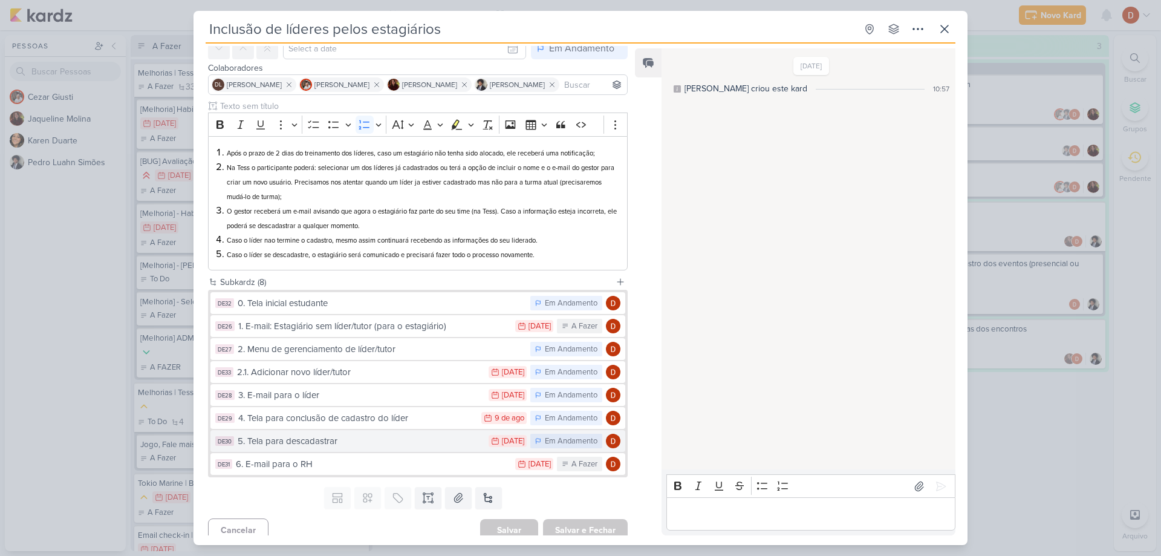
scroll to position [68, 0]
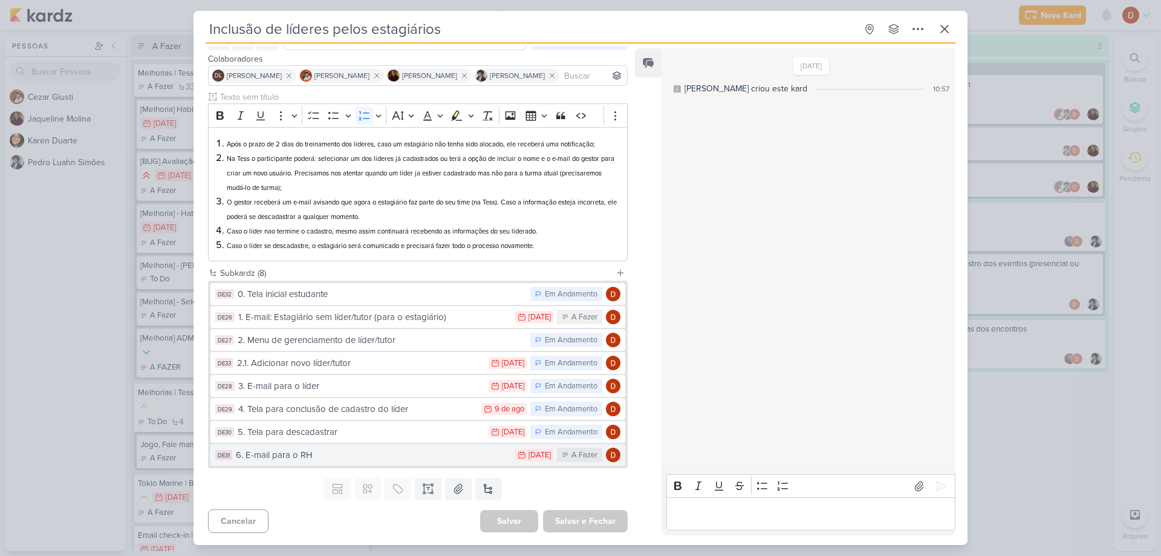
click at [391, 450] on div "6. E-mail para o RH" at bounding box center [372, 455] width 273 height 14
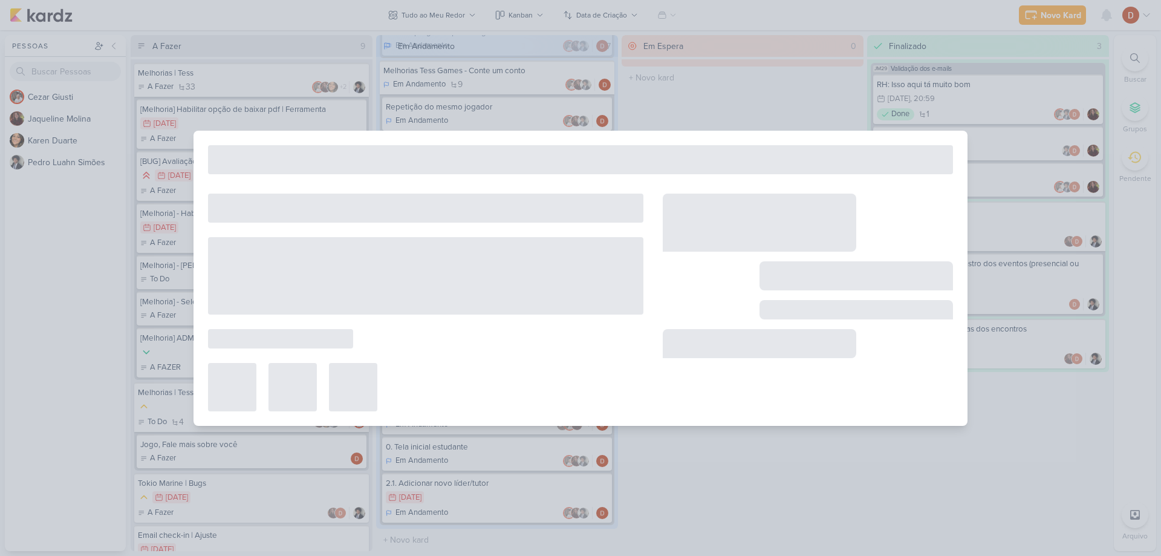
type input "6. E-mail para o RH"
type input "[DATE] 23:59"
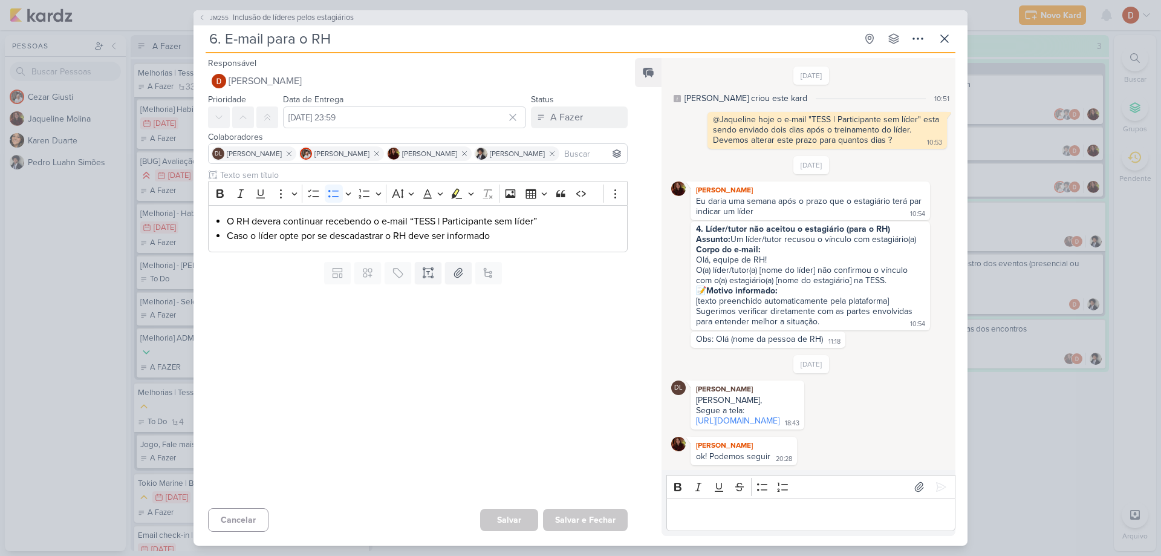
scroll to position [21, 0]
click at [200, 17] on button "JM255 Inclusão de líderes pelos estagiários" at bounding box center [275, 18] width 155 height 12
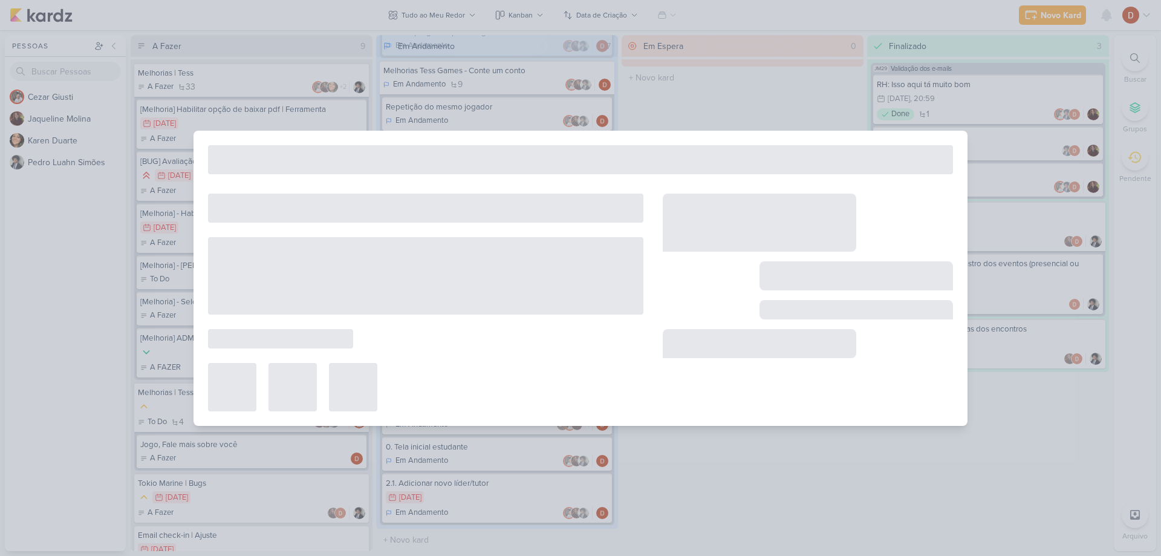
type input "Inclusão de líderes pelos estagiários"
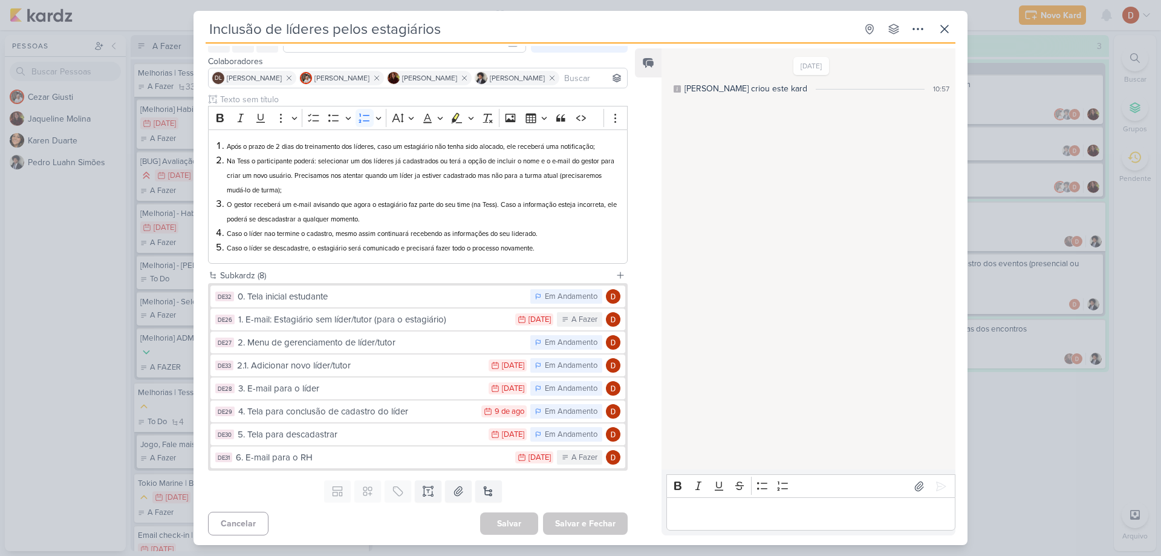
scroll to position [68, 0]
click at [944, 31] on icon at bounding box center [944, 29] width 15 height 15
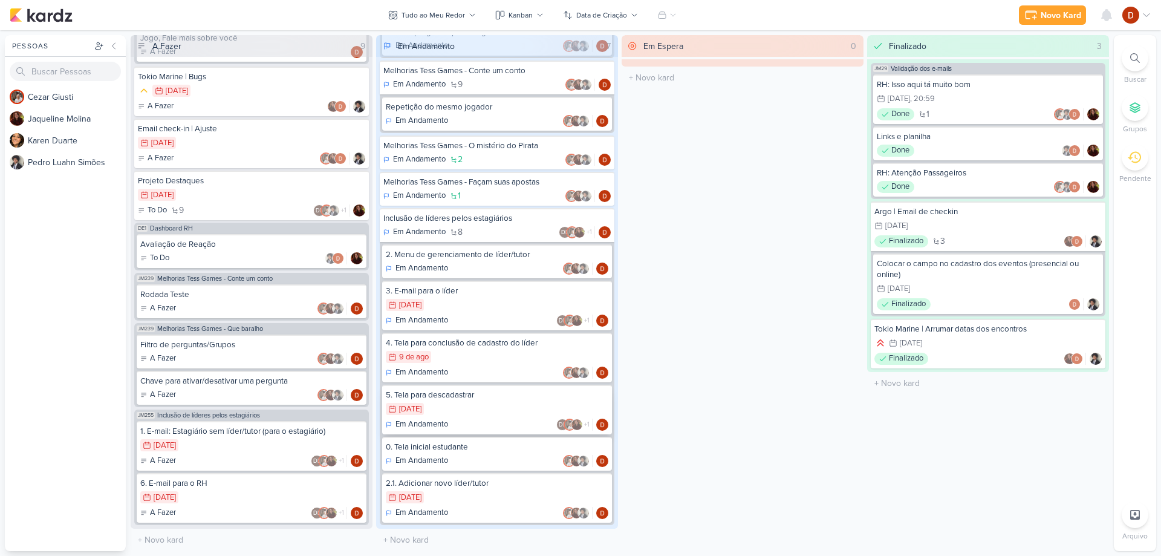
scroll to position [417, 0]
click at [476, 258] on div "2. Menu de gerenciamento de líder/tutor" at bounding box center [497, 254] width 222 height 11
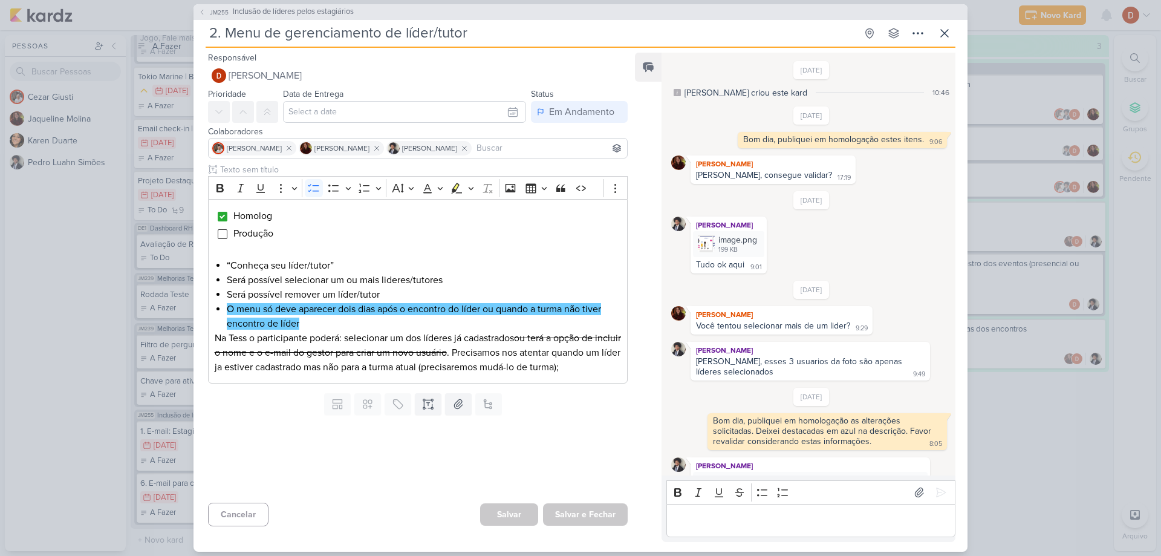
scroll to position [53, 0]
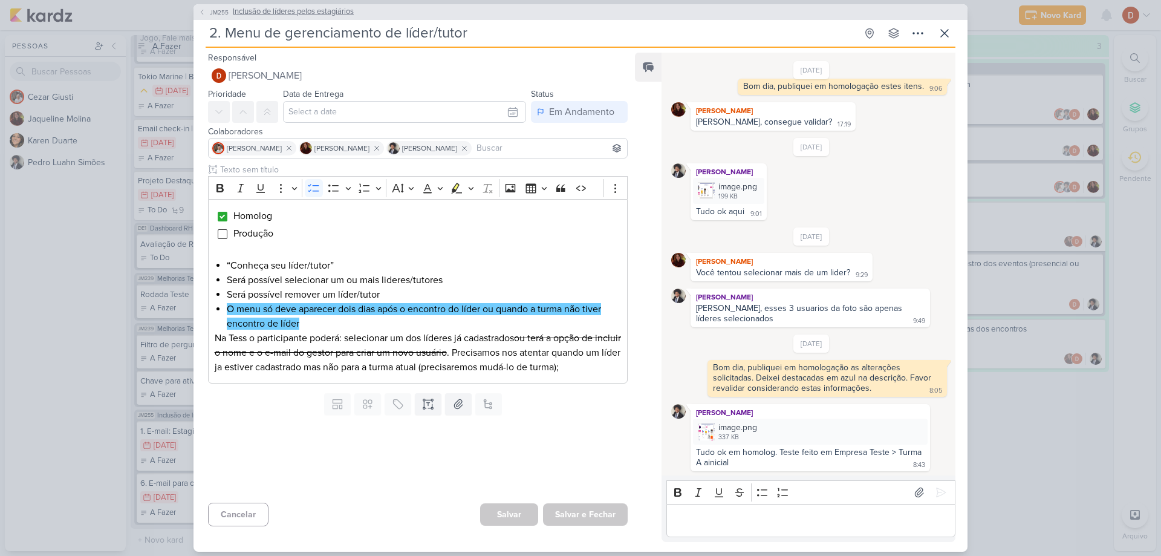
click at [210, 15] on span "JM255" at bounding box center [219, 12] width 22 height 9
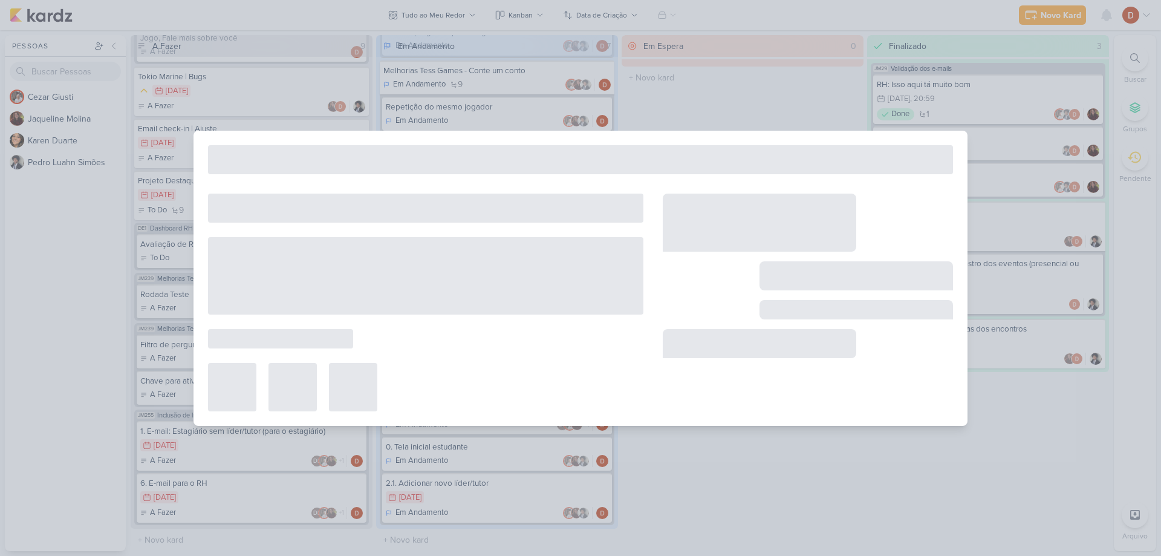
type input "Inclusão de líderes pelos estagiários"
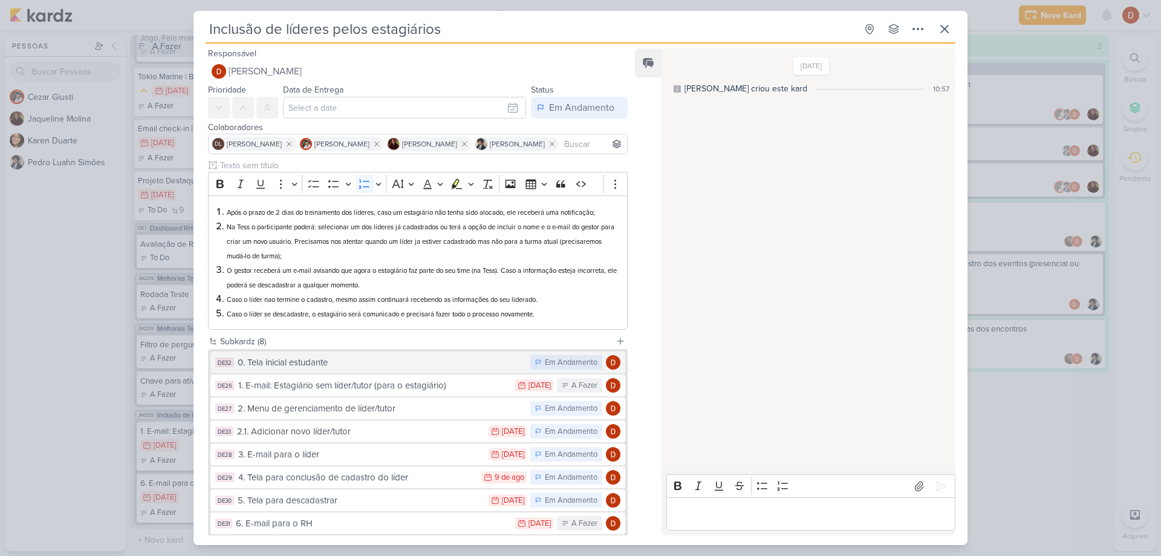
click at [354, 369] on div "0. Tela inicial estudante" at bounding box center [381, 362] width 287 height 14
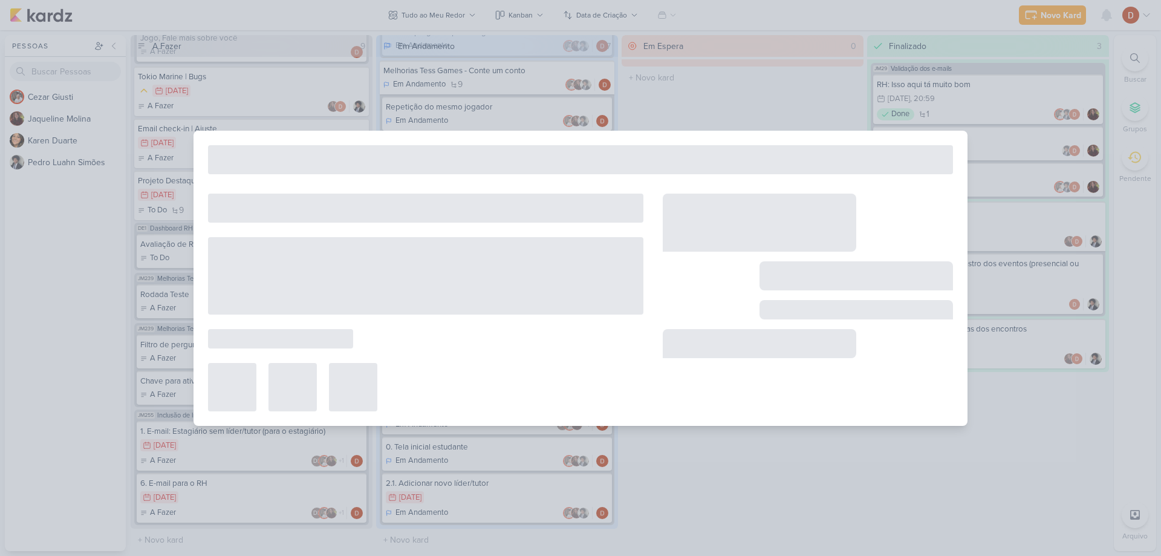
type input "0. Tela inicial estudante"
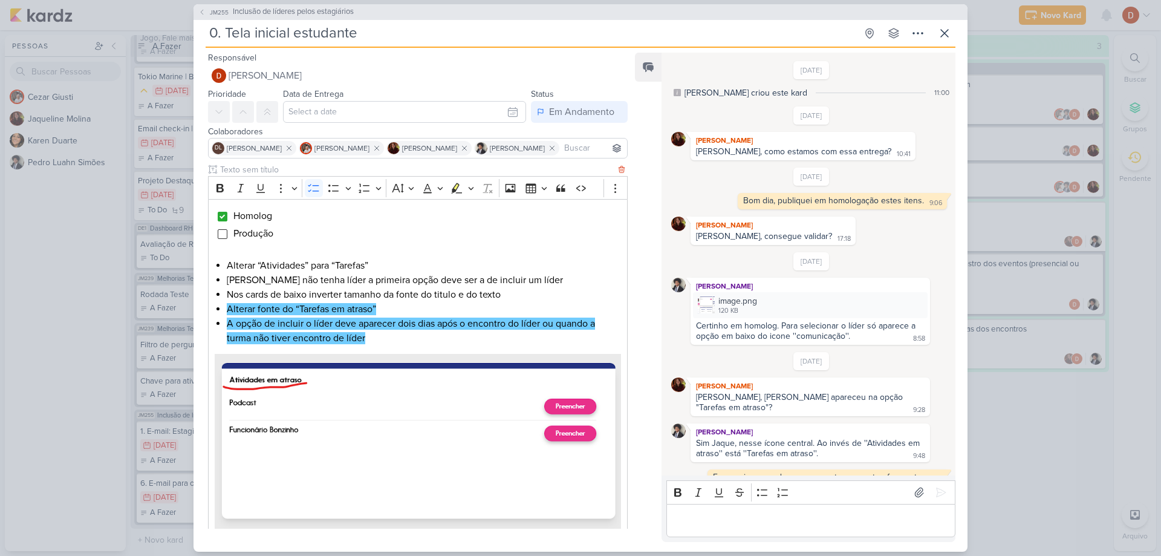
scroll to position [208, 0]
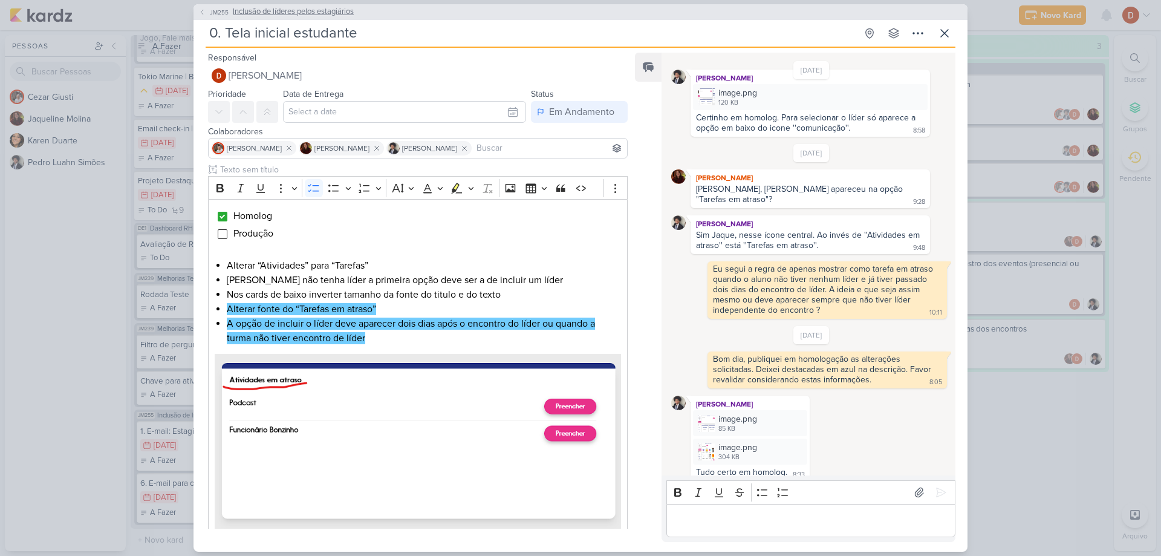
click at [216, 11] on span "JM255" at bounding box center [219, 12] width 22 height 9
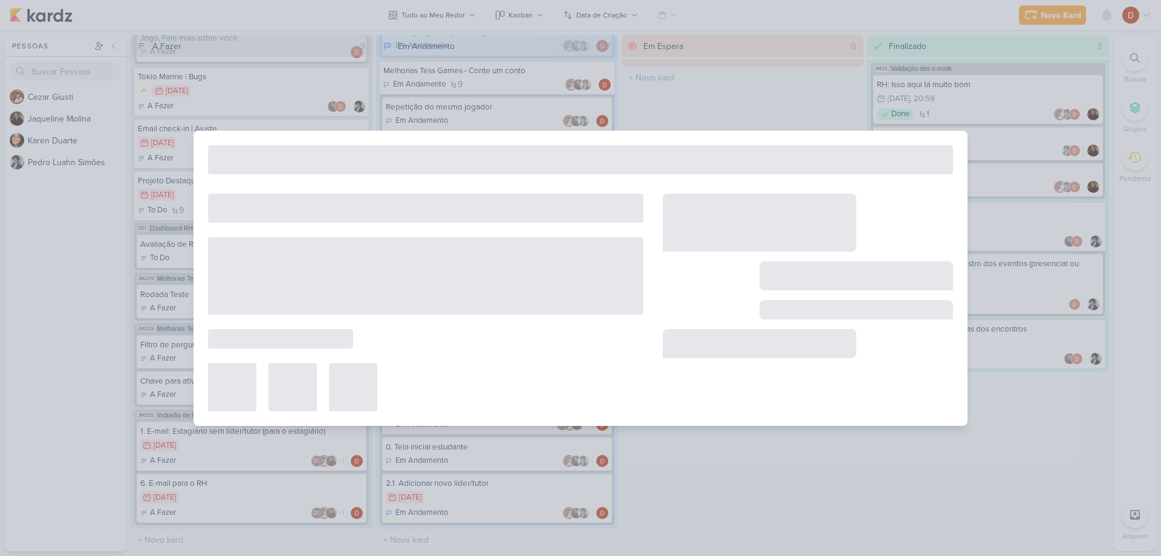
type input "Inclusão de líderes pelos estagiários"
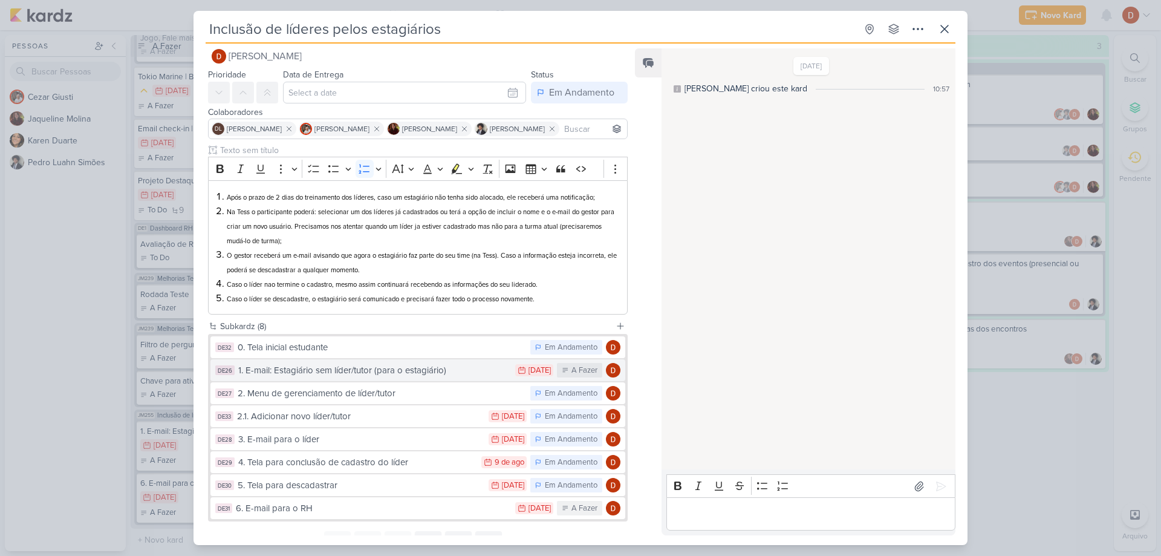
scroll to position [60, 0]
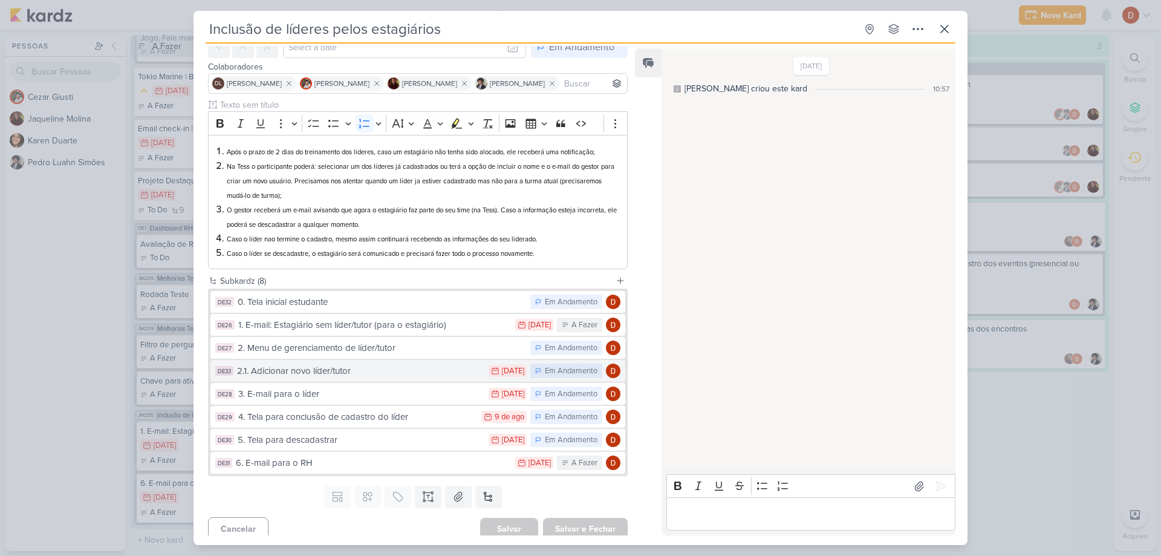
click at [320, 362] on button "DE33 2.1. Adicionar novo líder/tutor 7/8 [DATE] Em Andamento" at bounding box center [417, 371] width 415 height 22
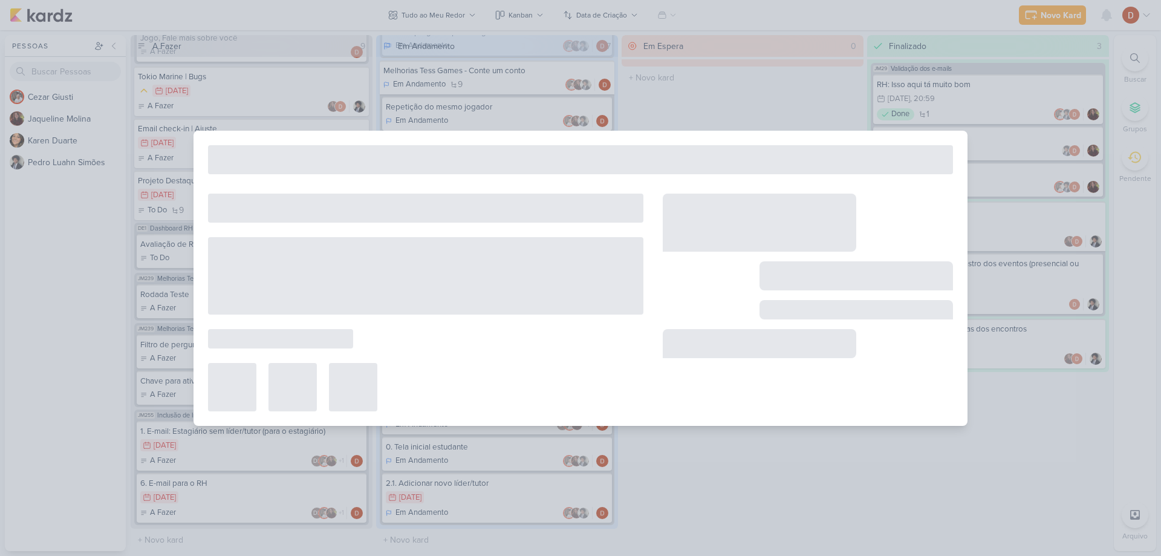
type input "2.1. Adicionar novo líder/tutor"
type input "[DATE] 23:59"
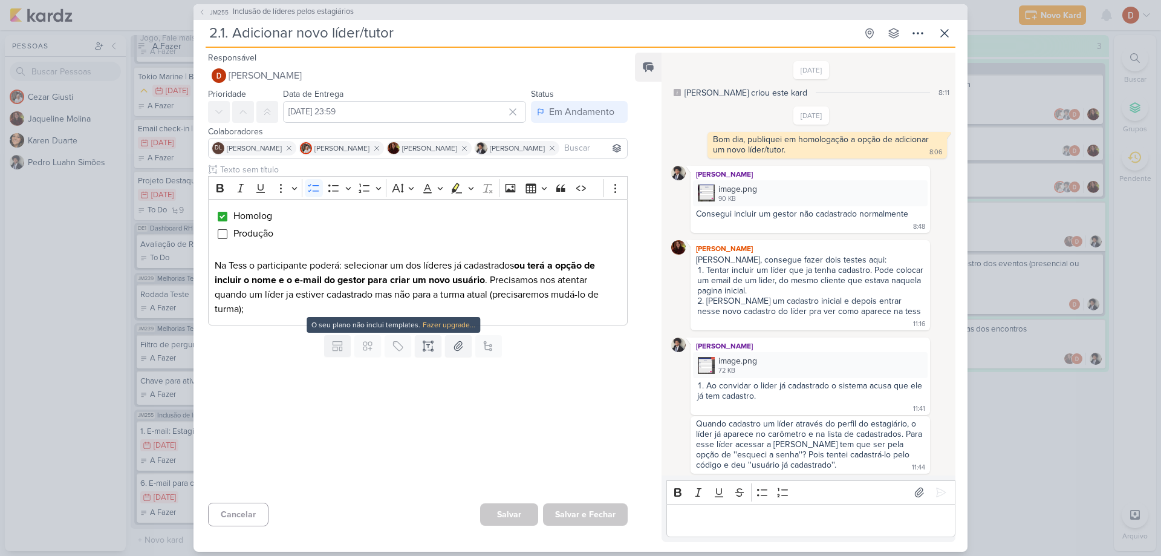
scroll to position [554, 0]
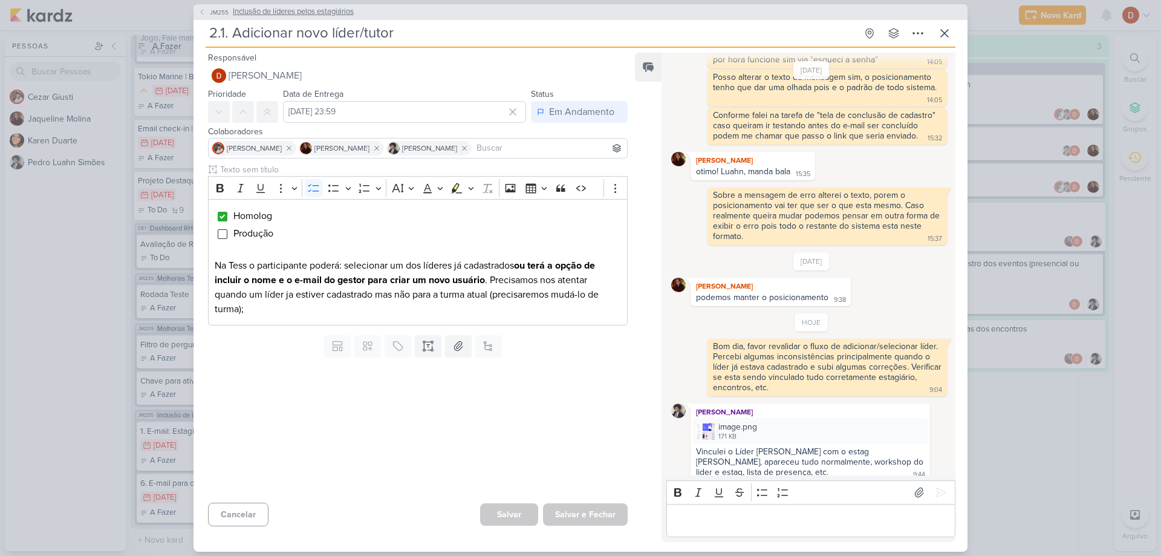
click at [206, 9] on button "JM255 Inclusão de líderes pelos estagiários" at bounding box center [275, 12] width 155 height 12
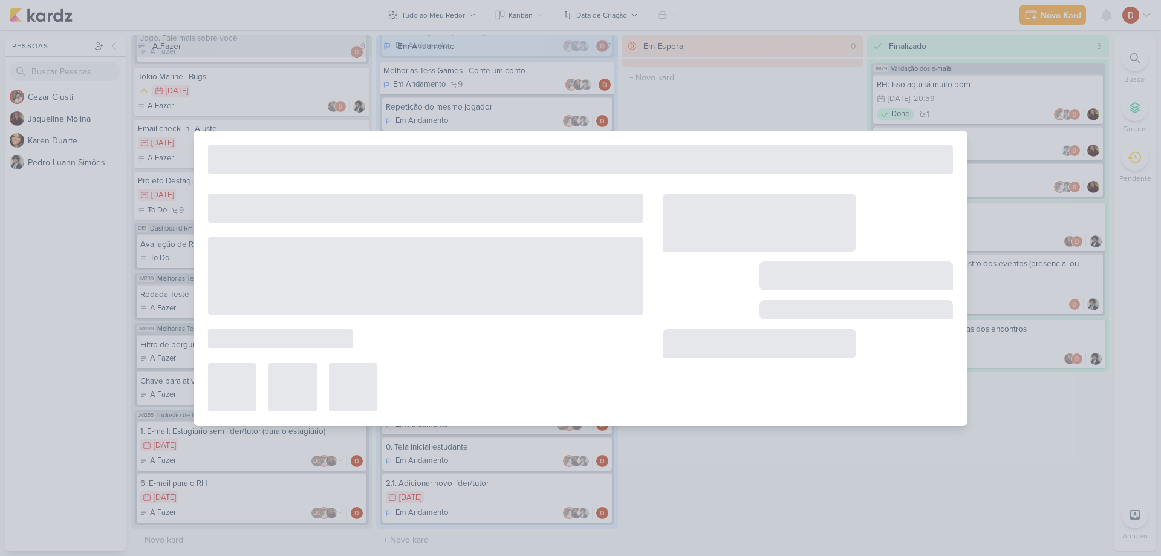
type input "Inclusão de líderes pelos estagiários"
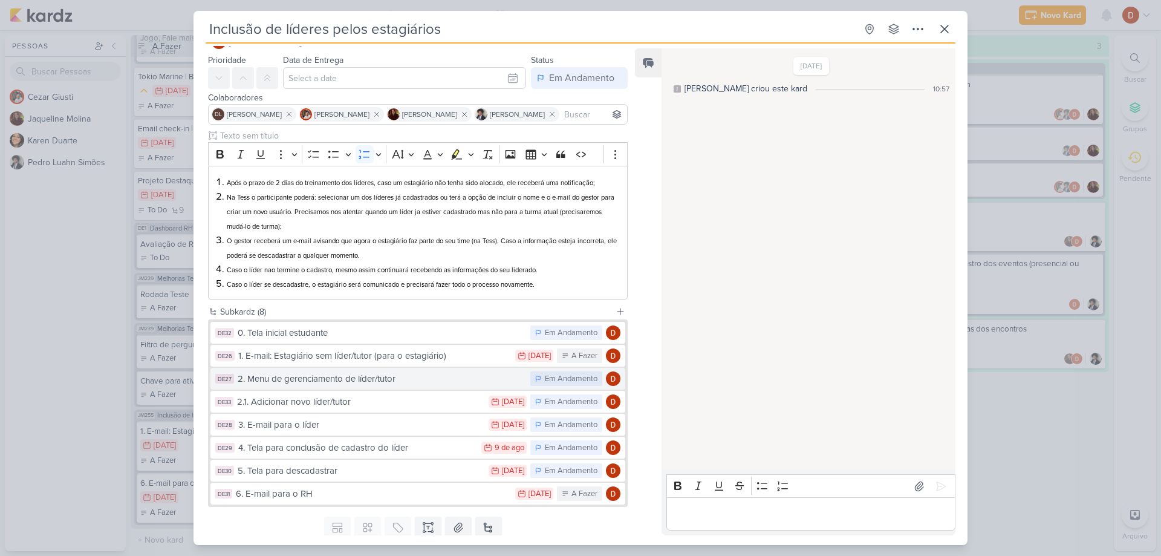
scroll to position [60, 0]
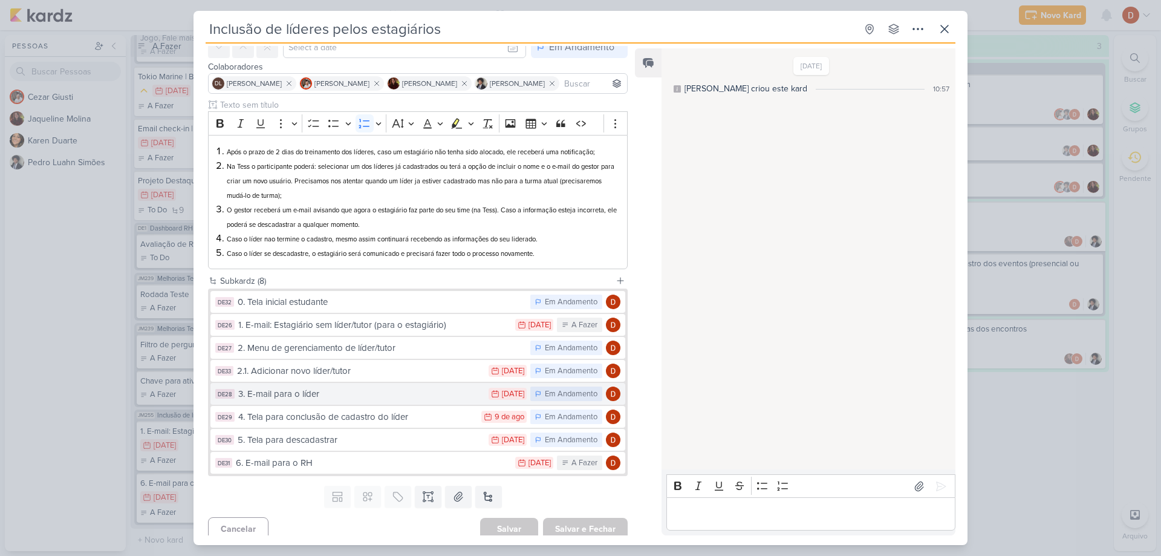
click at [302, 396] on div "3. E-mail para o líder" at bounding box center [360, 394] width 244 height 14
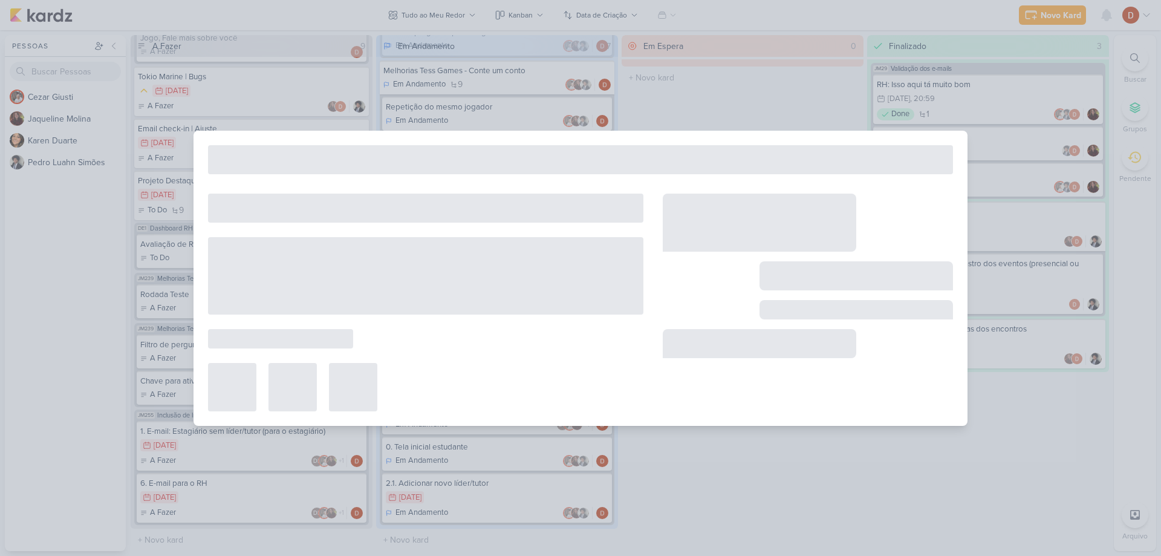
type input "3. E-mail para o líder"
type input "[DATE] 23:59"
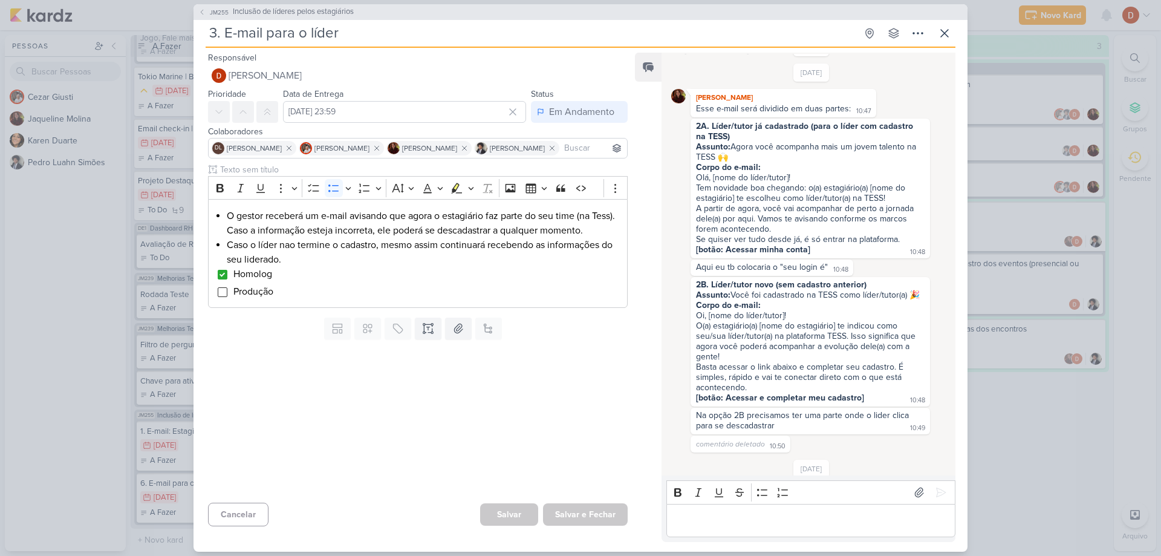
scroll to position [0, 0]
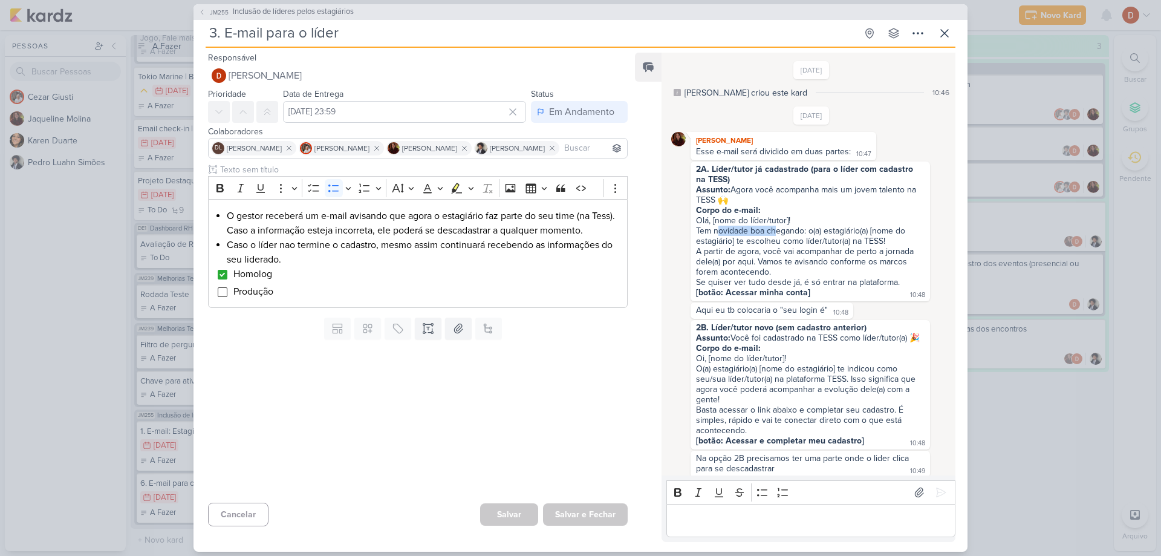
drag, startPoint x: 720, startPoint y: 232, endPoint x: 775, endPoint y: 235, distance: 55.1
click at [775, 235] on div "Tem novidade boa chegando: o(a) estagiário(a) [nome do estagiário] te escolheu …" at bounding box center [810, 236] width 229 height 21
click at [827, 253] on div "A partir de agora, você vai acompanhar de perto a jornada dele(a) por aqui. Vam…" at bounding box center [810, 261] width 229 height 31
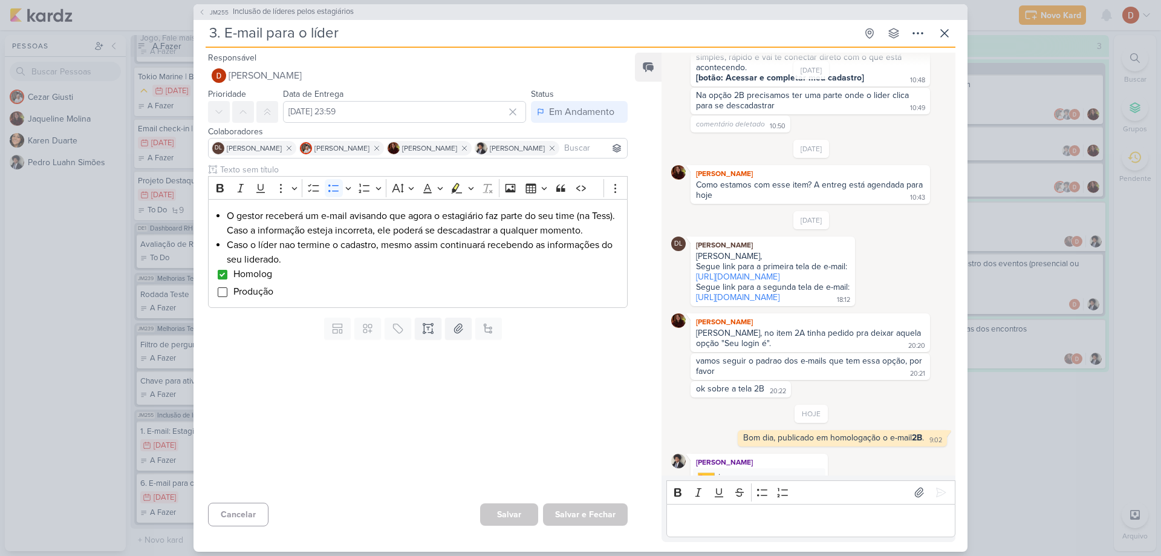
scroll to position [466, 0]
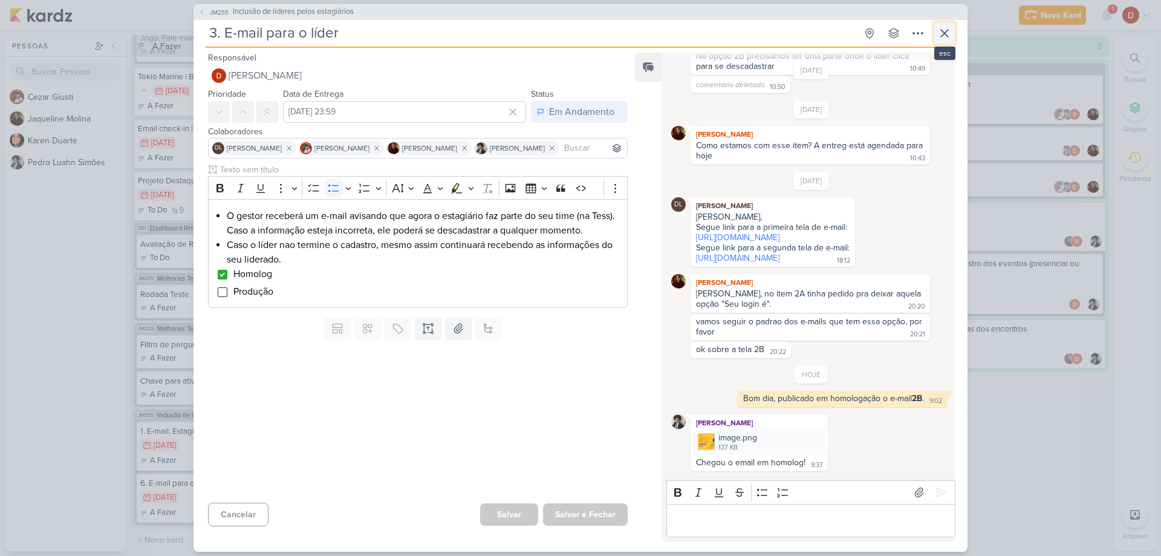
click at [953, 34] on button at bounding box center [944, 33] width 22 height 22
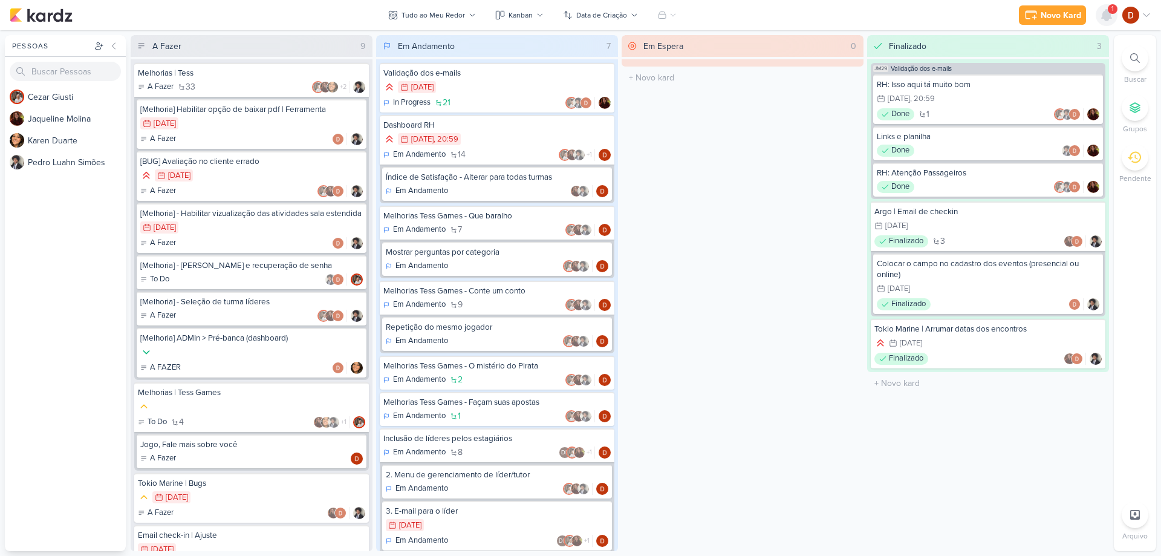
click at [1107, 5] on div at bounding box center [1106, 15] width 22 height 22
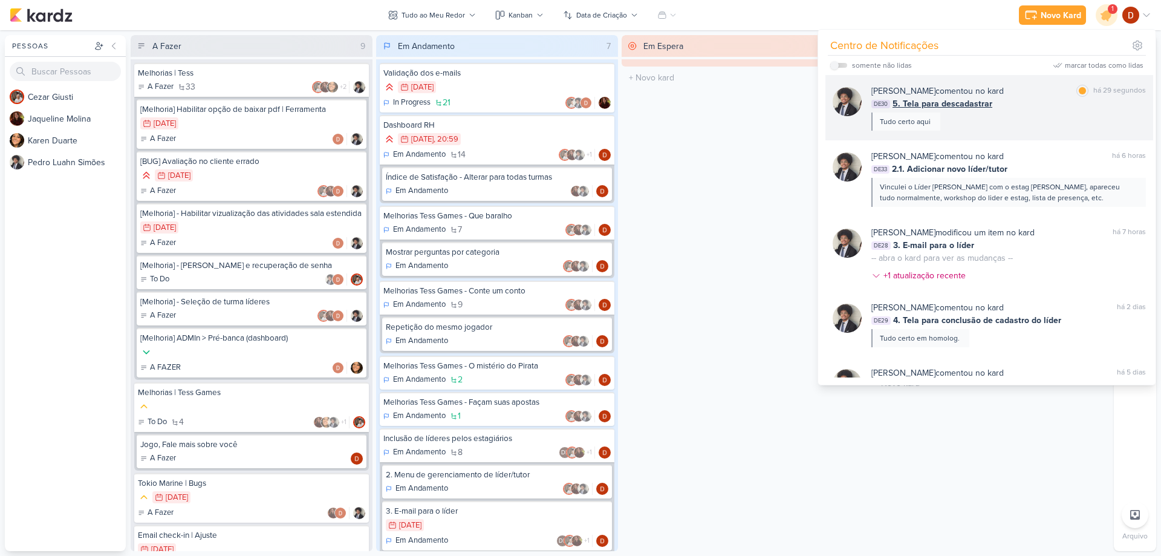
click at [979, 132] on div "Pedro Luahn Simões comentou no kard marcar como lida há 29 segundos DE30 5. Tel…" at bounding box center [989, 107] width 328 height 65
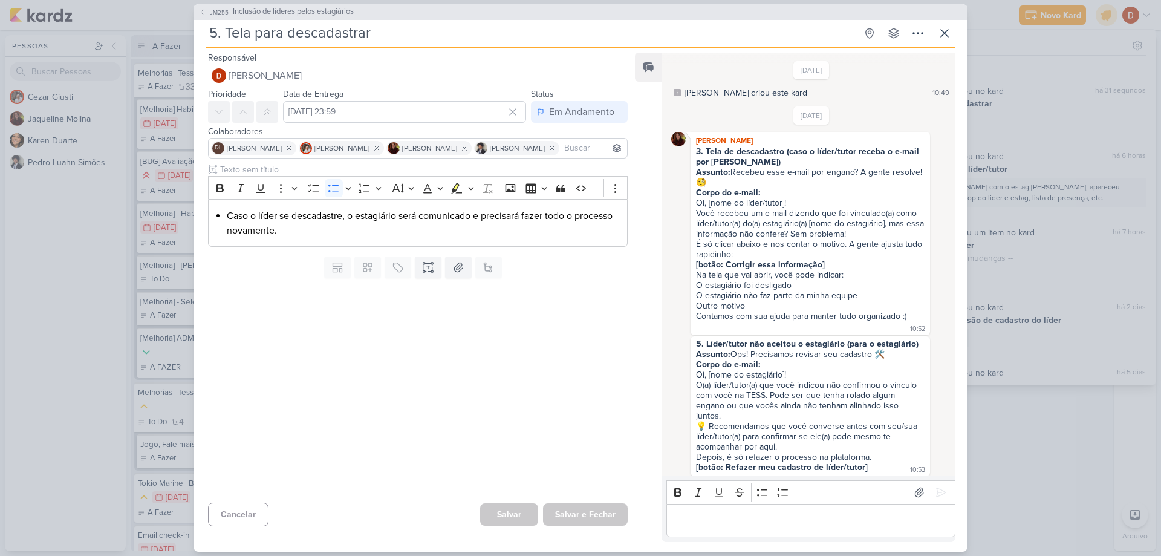
scroll to position [649, 0]
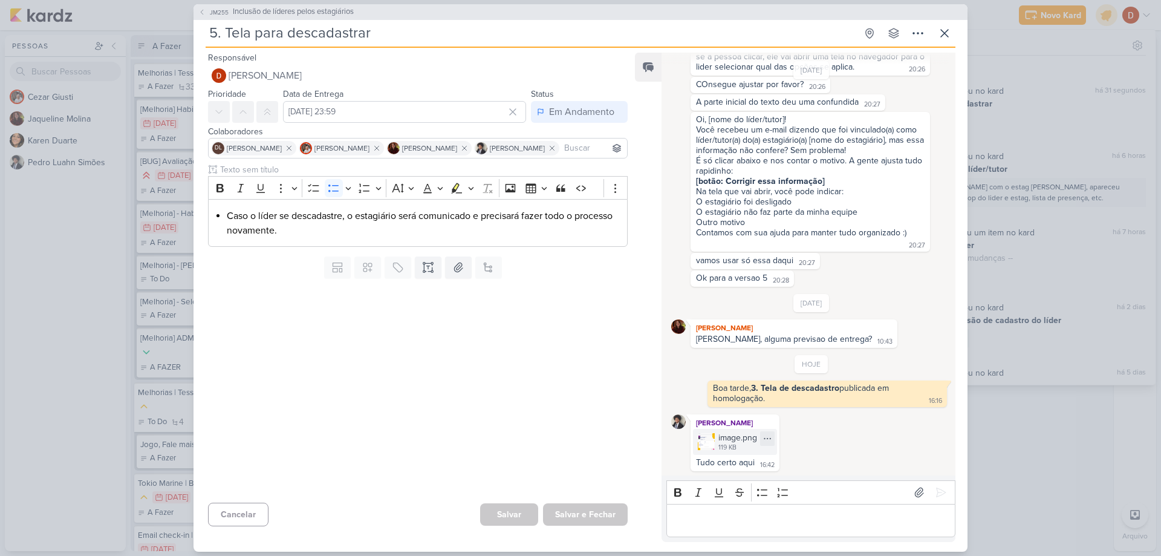
click at [730, 443] on div "119 KB" at bounding box center [737, 448] width 39 height 10
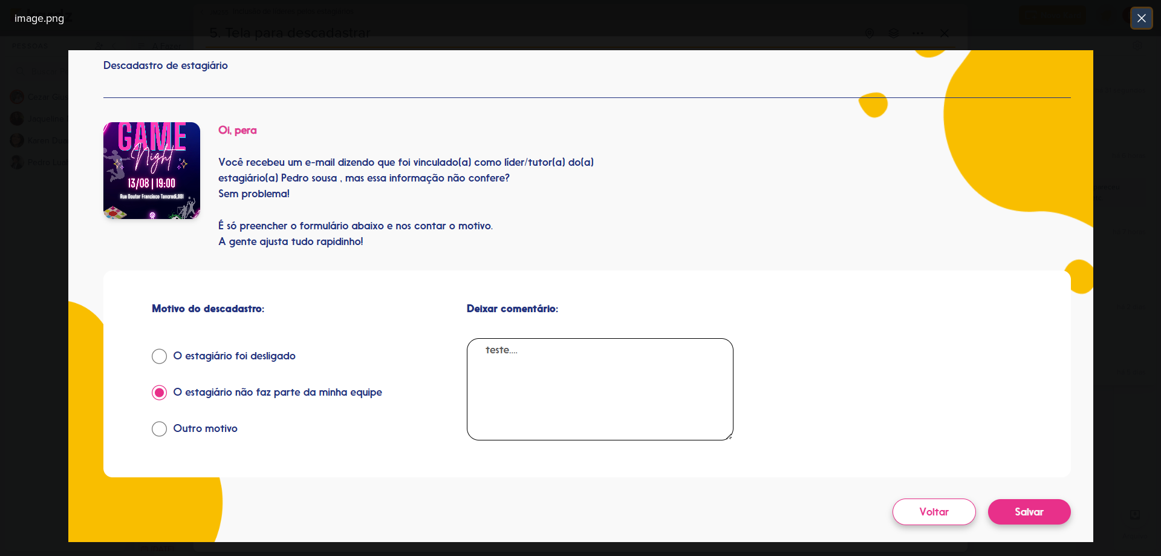
click at [1140, 22] on icon at bounding box center [1141, 18] width 15 height 15
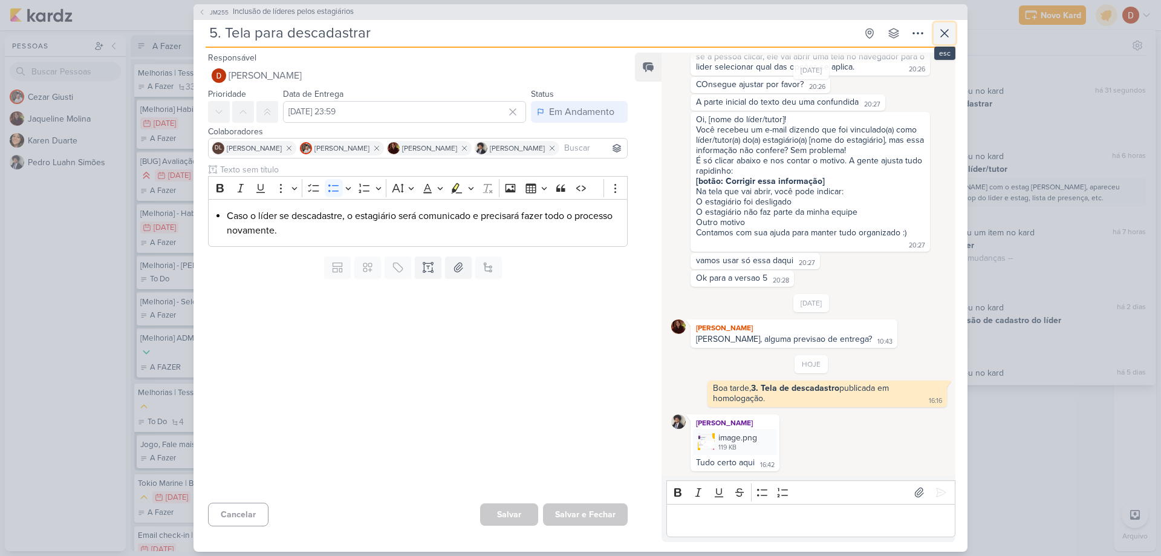
click at [950, 36] on icon at bounding box center [944, 33] width 15 height 15
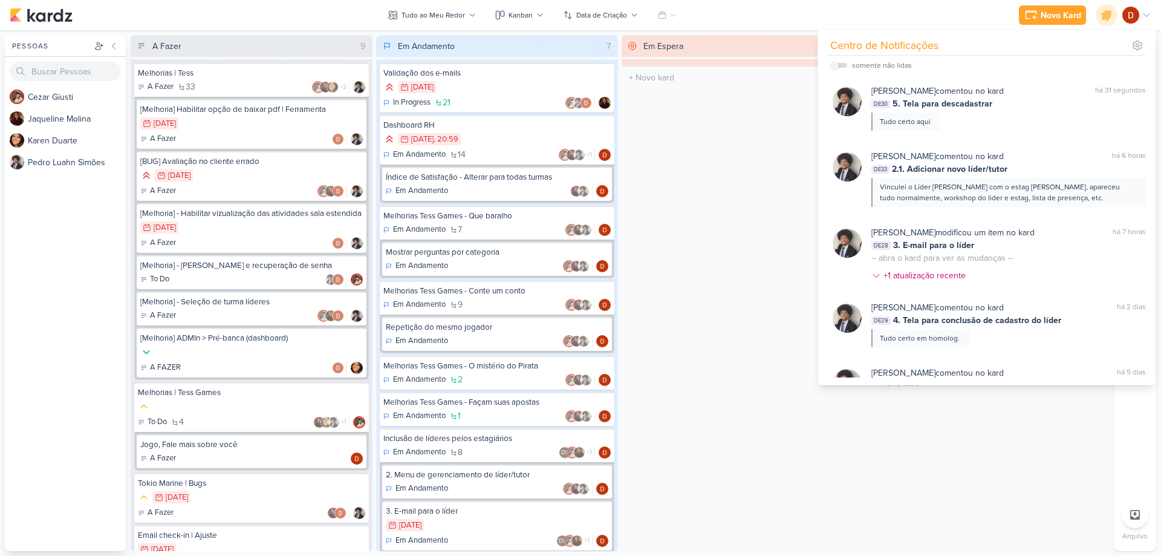
click at [949, 10] on div "Novo Kard Ctrl + k Centro de Notificações somente não lidas" at bounding box center [580, 15] width 1141 height 30
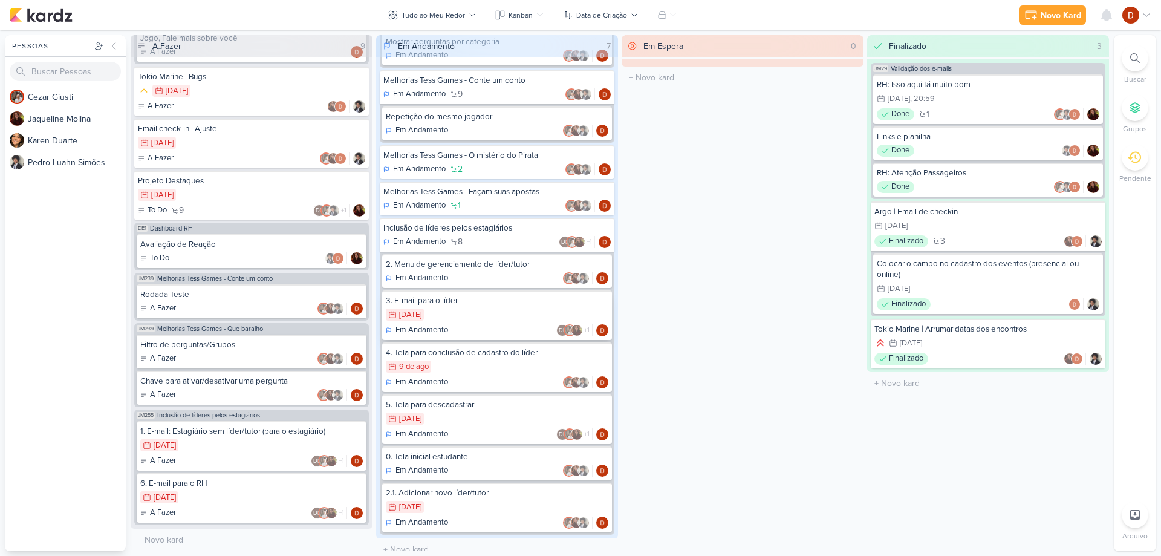
scroll to position [220, 0]
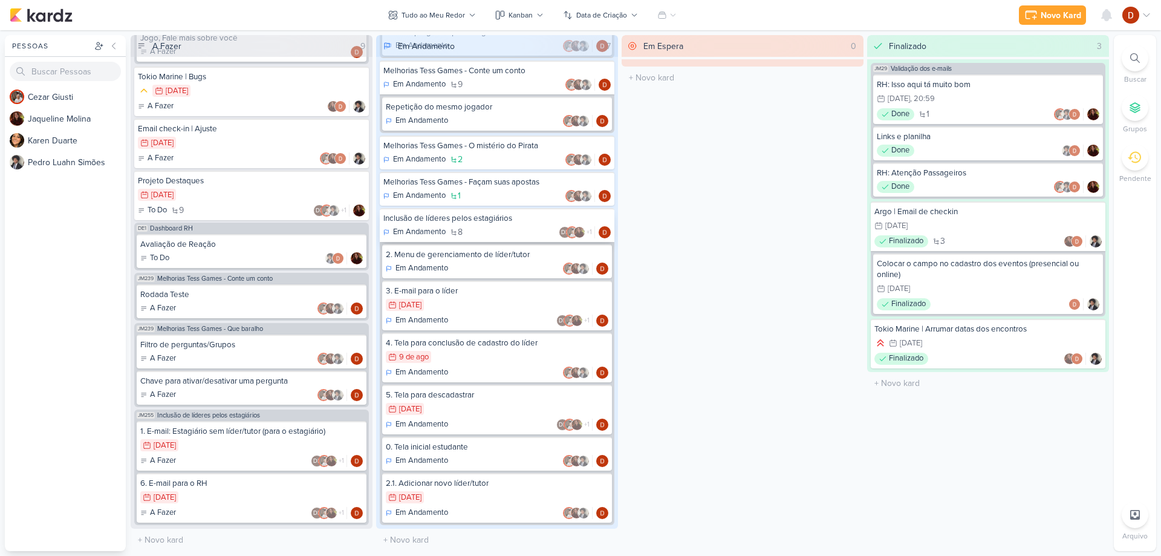
click at [473, 210] on div "Inclusão de líderes pelos estagiários Em Andamento 8 DL +1" at bounding box center [497, 225] width 235 height 34
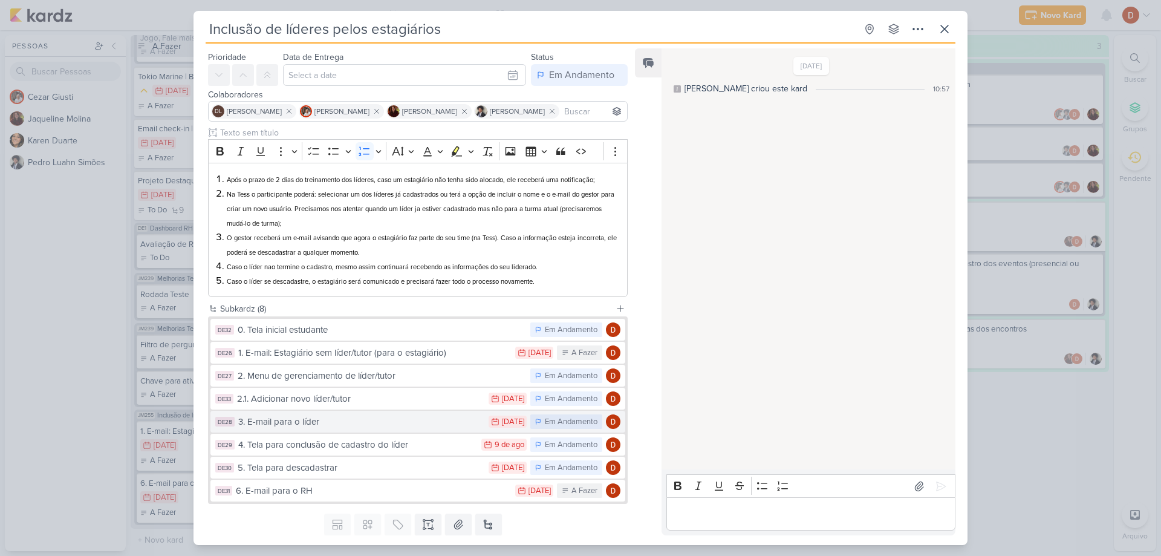
scroll to position [68, 0]
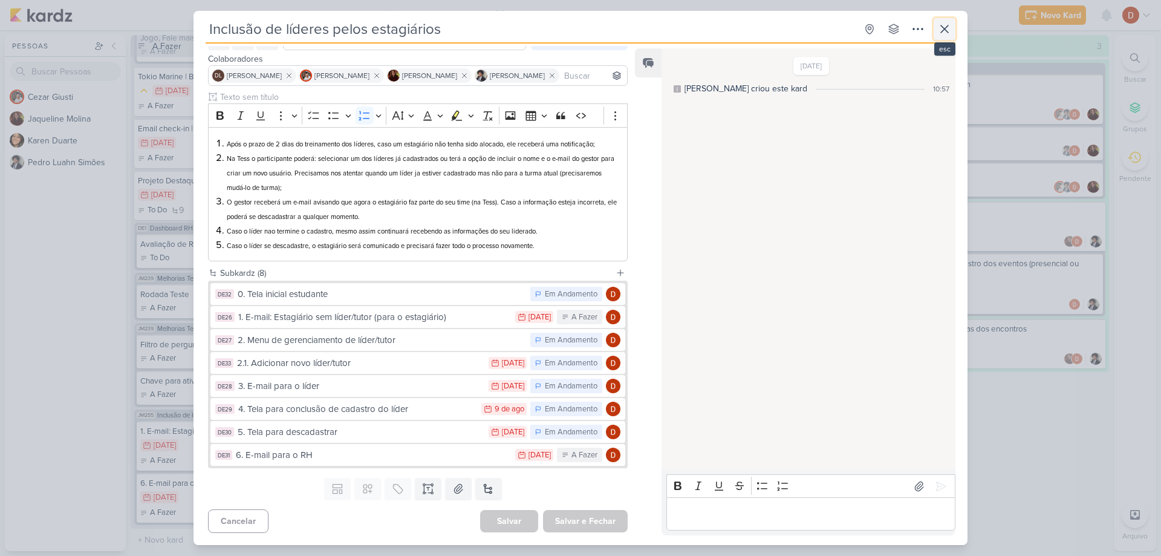
click at [945, 30] on icon at bounding box center [944, 28] width 7 height 7
